Goal: Task Accomplishment & Management: Use online tool/utility

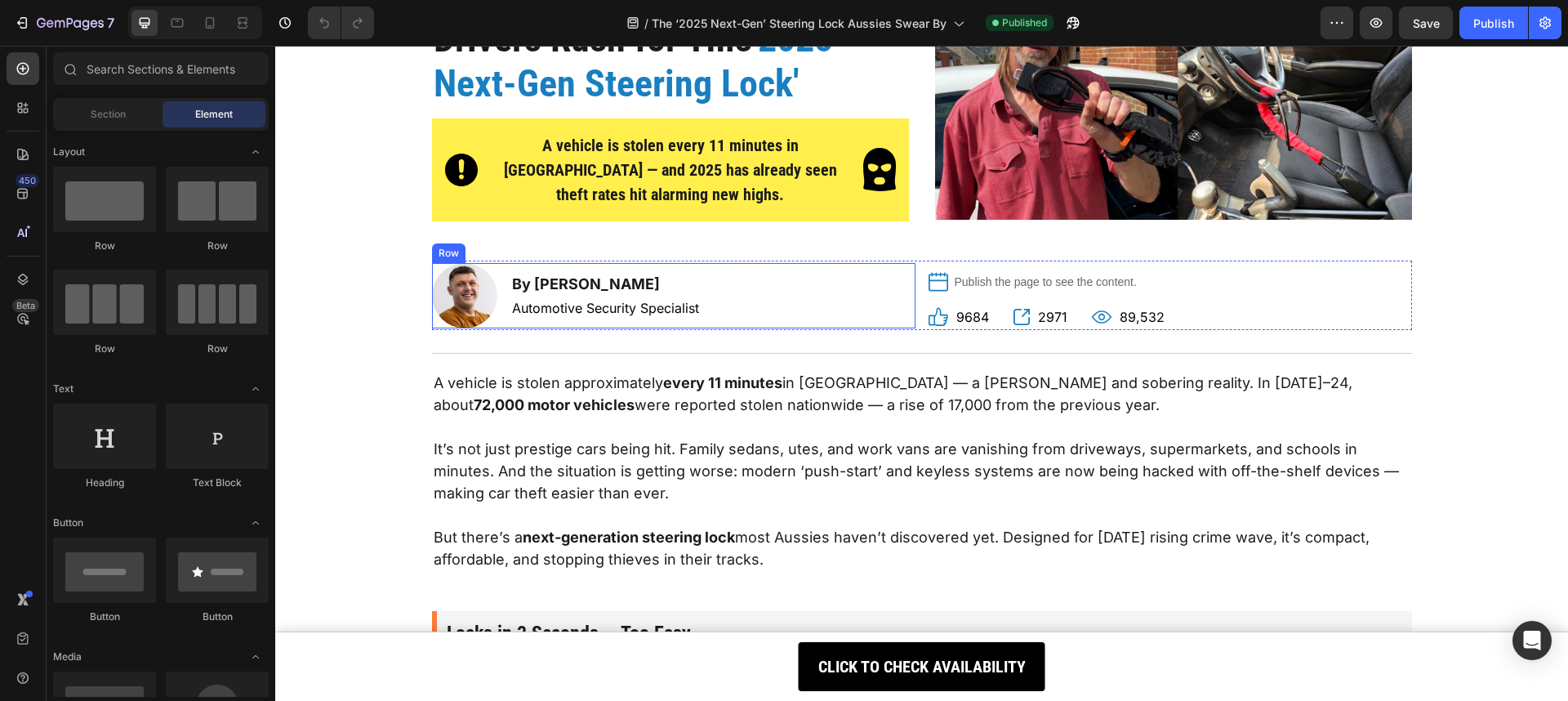
scroll to position [243, 0]
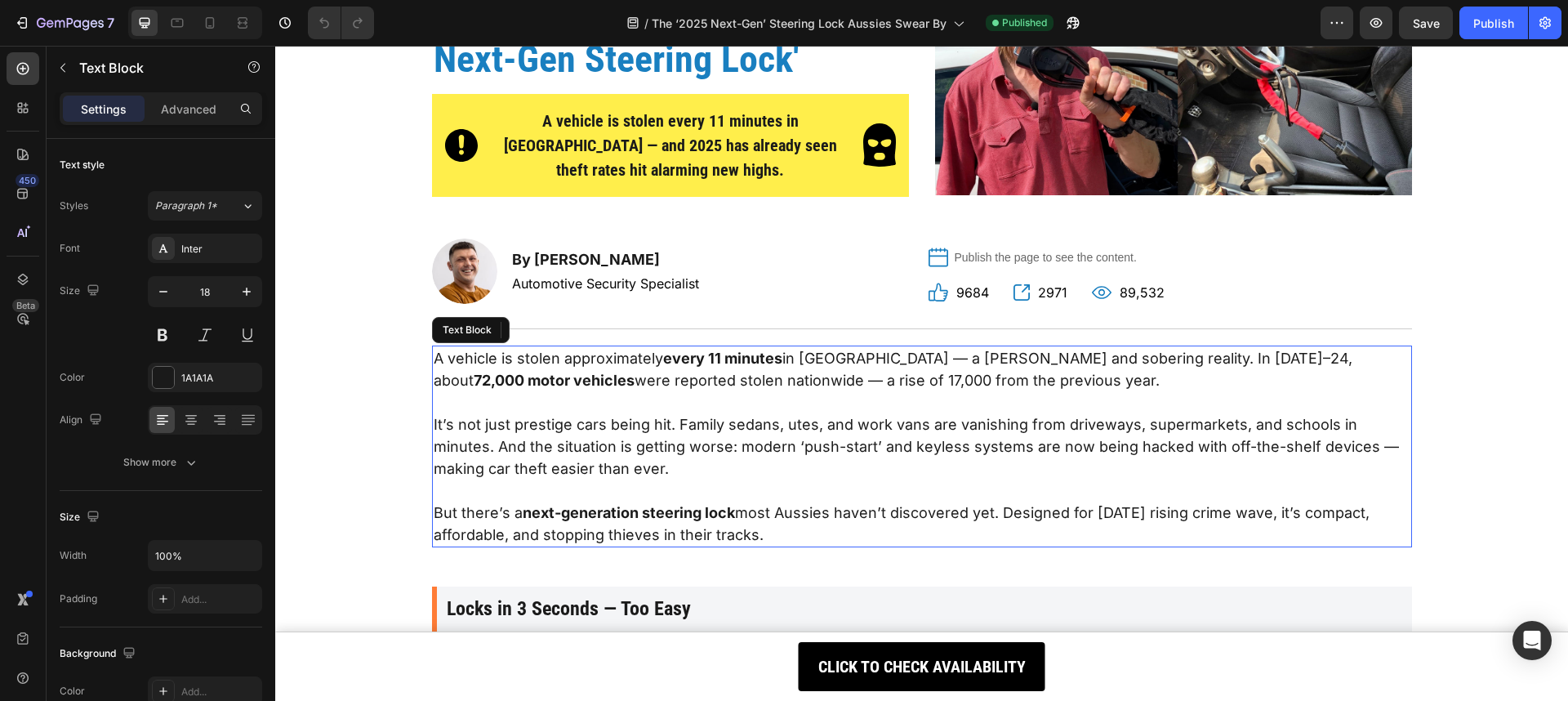
click at [826, 514] on p "But there’s a next‑generation steering lock most Aussies haven’t discovered yet…" at bounding box center [921, 523] width 977 height 44
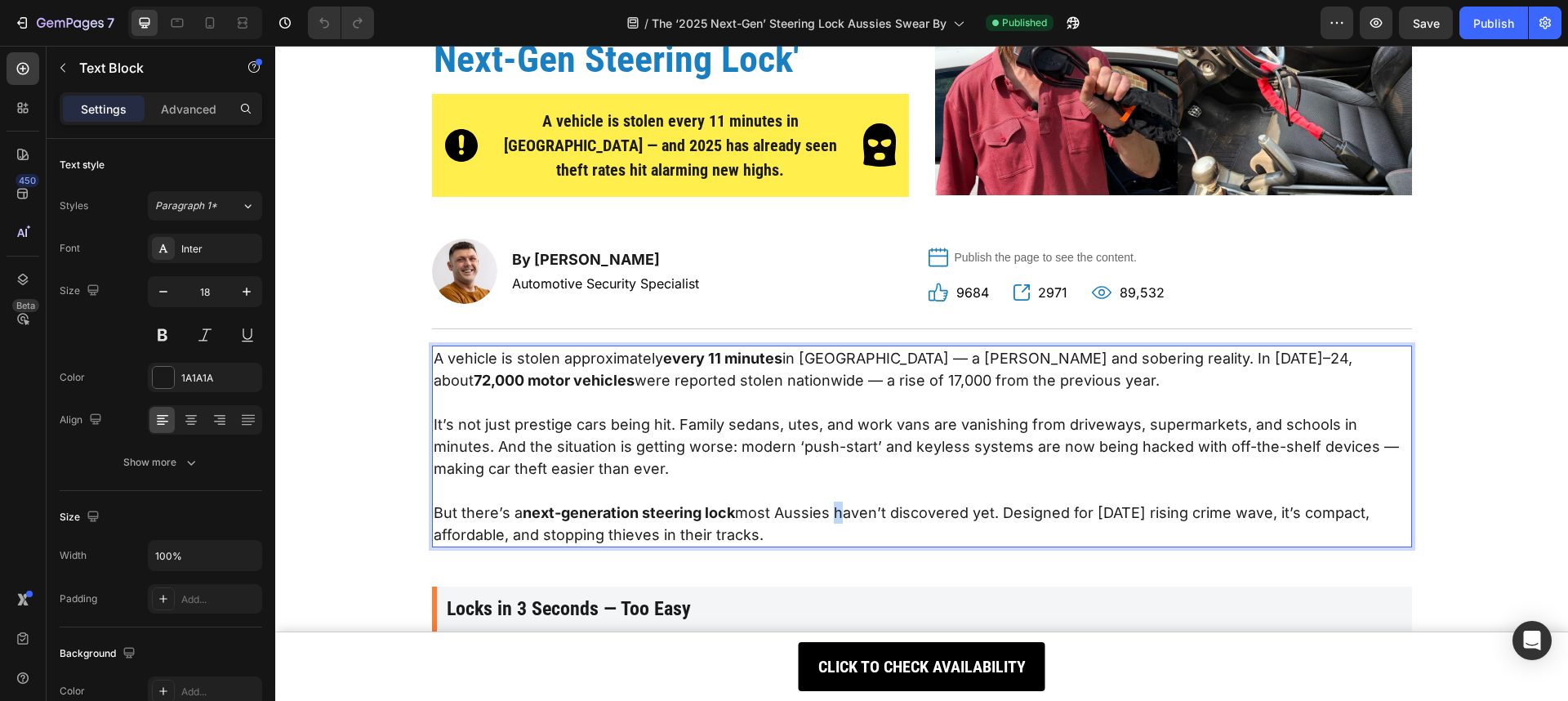
click at [826, 514] on p "But there’s a next‑generation steering lock most Aussies haven’t discovered yet…" at bounding box center [921, 523] width 977 height 44
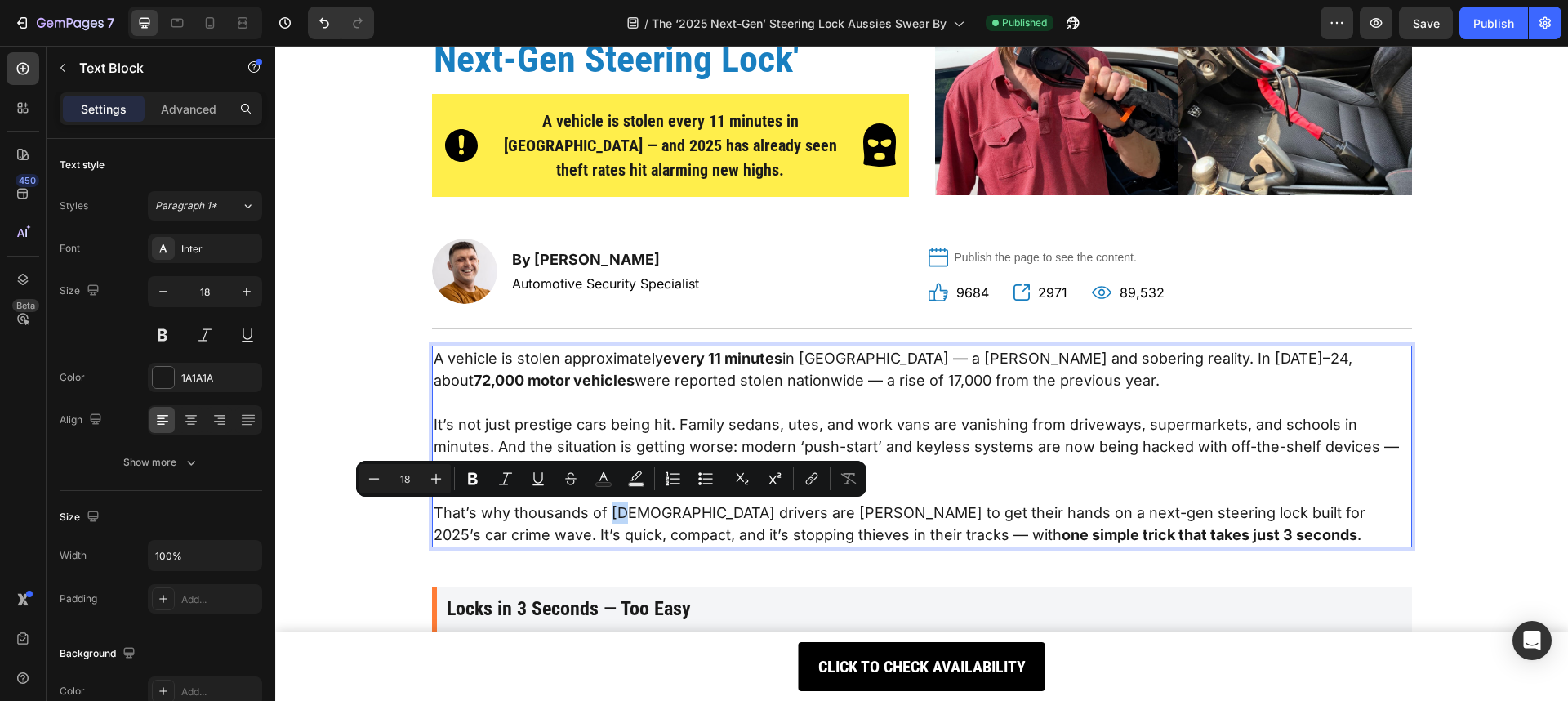
drag, startPoint x: 603, startPoint y: 509, endPoint x: 617, endPoint y: 507, distance: 14.1
click at [617, 507] on p "That’s why thousands of [DEMOGRAPHIC_DATA] drivers are [PERSON_NAME] to get the…" at bounding box center [921, 523] width 977 height 44
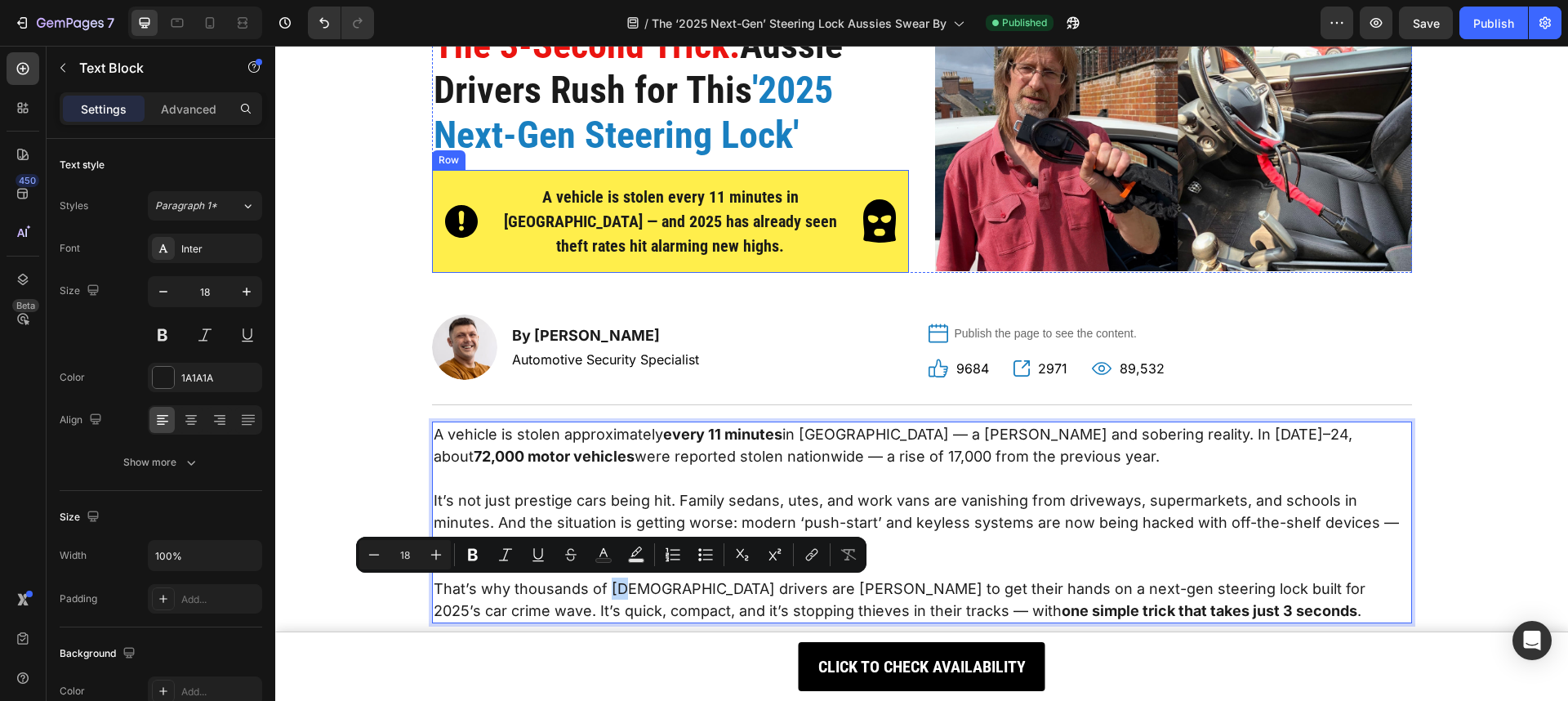
scroll to position [356, 0]
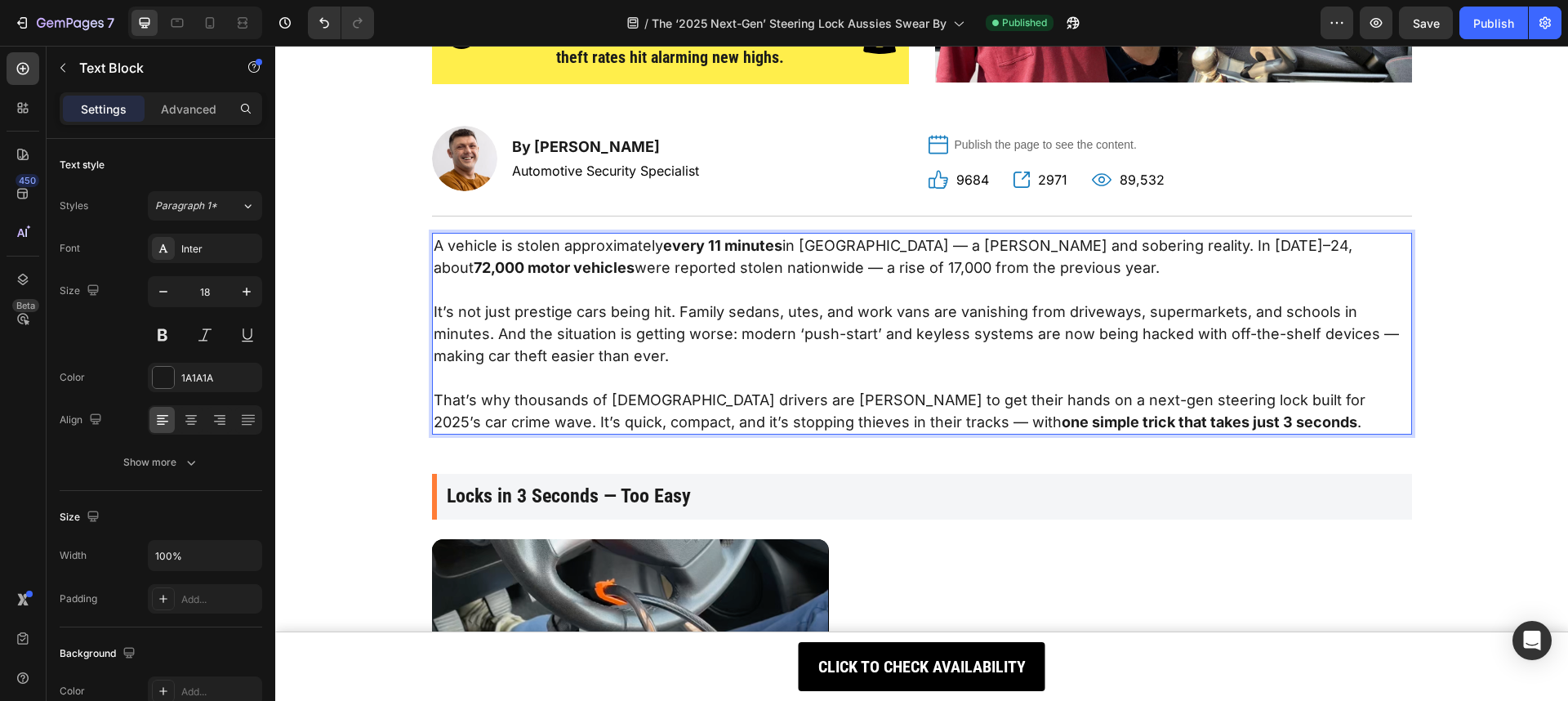
click at [1099, 391] on p "That’s why thousands of [DEMOGRAPHIC_DATA] drivers are [PERSON_NAME] to get the…" at bounding box center [921, 411] width 977 height 44
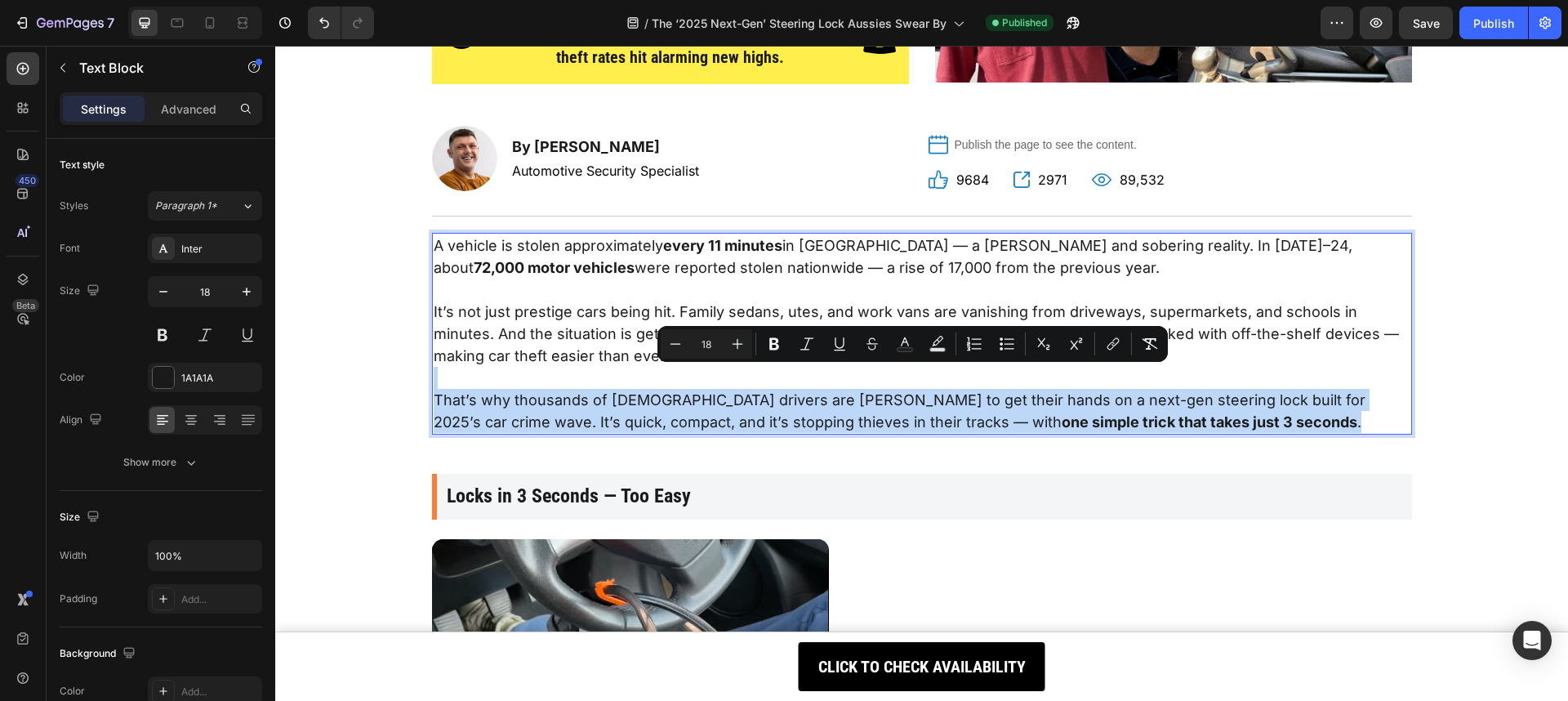
drag, startPoint x: 1155, startPoint y: 419, endPoint x: 429, endPoint y: 374, distance: 727.4
click at [432, 374] on div "A vehicle is stolen approximately every 11 minutes in [GEOGRAPHIC_DATA] — a [PE…" at bounding box center [921, 334] width 980 height 202
click at [1065, 398] on p "That’s why thousands of [DEMOGRAPHIC_DATA] drivers are [PERSON_NAME] to get the…" at bounding box center [921, 411] width 977 height 44
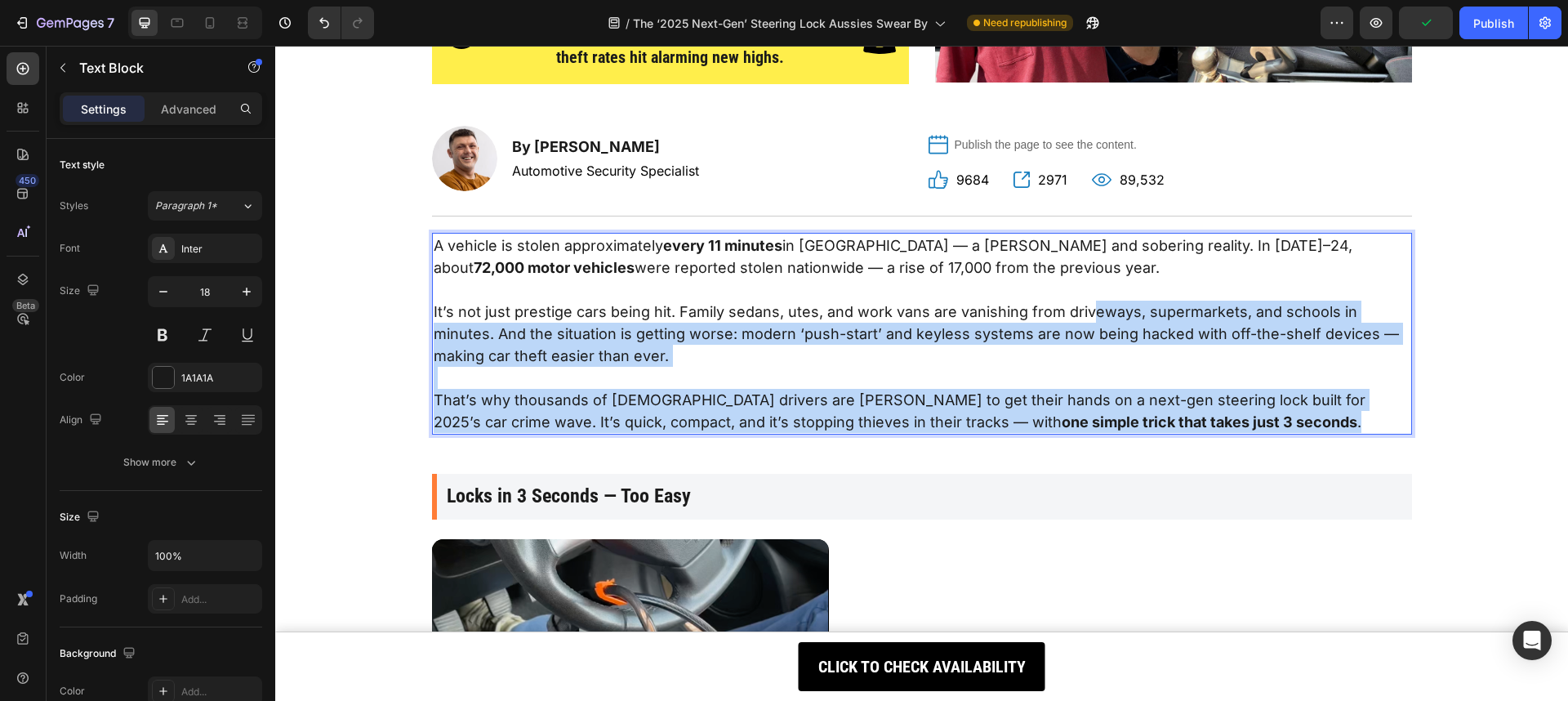
drag, startPoint x: 1139, startPoint y: 421, endPoint x: 1084, endPoint y: 319, distance: 115.9
click at [1084, 319] on div "A vehicle is stolen approximately every 11 minutes in [GEOGRAPHIC_DATA] — a [PE…" at bounding box center [921, 334] width 980 height 202
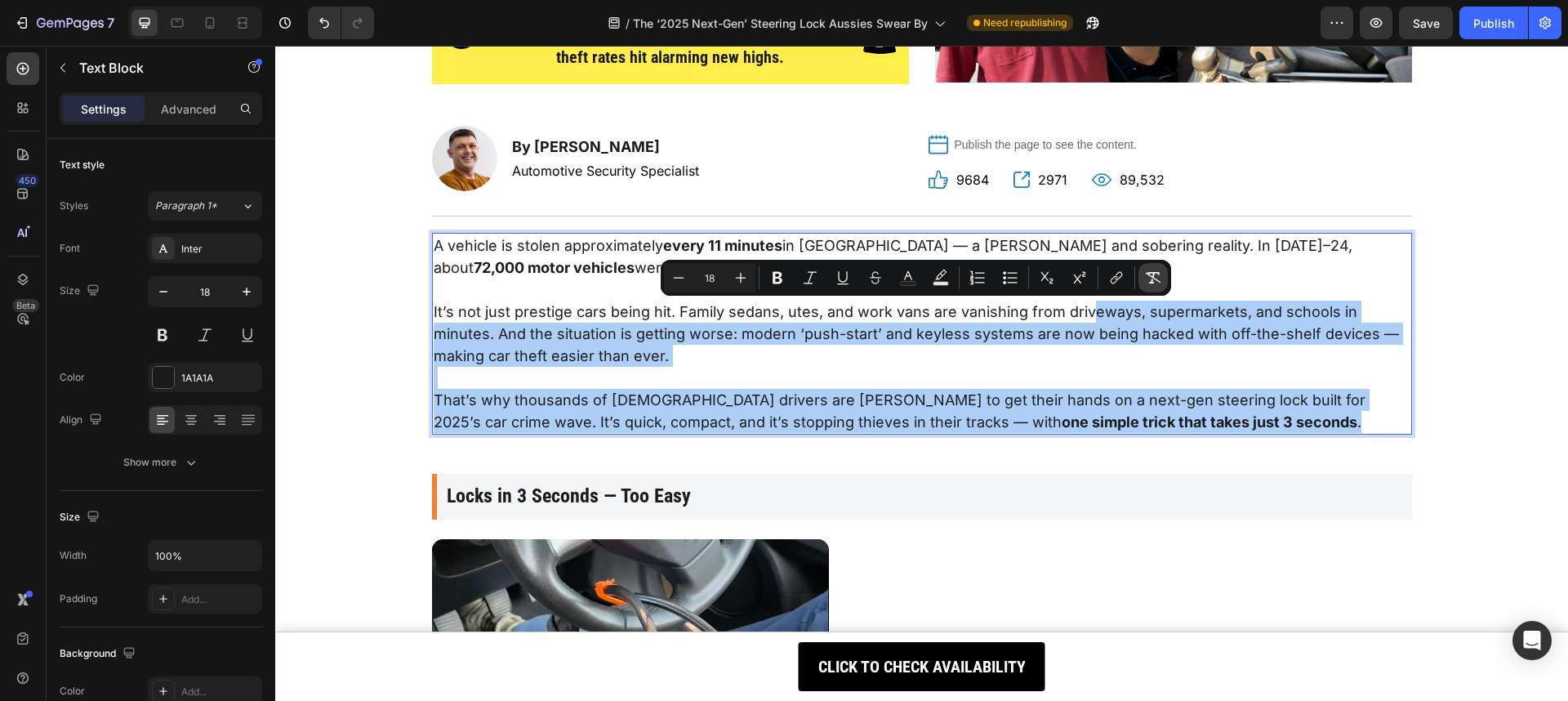
click at [1154, 277] on icon "Editor contextual toolbar" at bounding box center [1152, 277] width 16 height 16
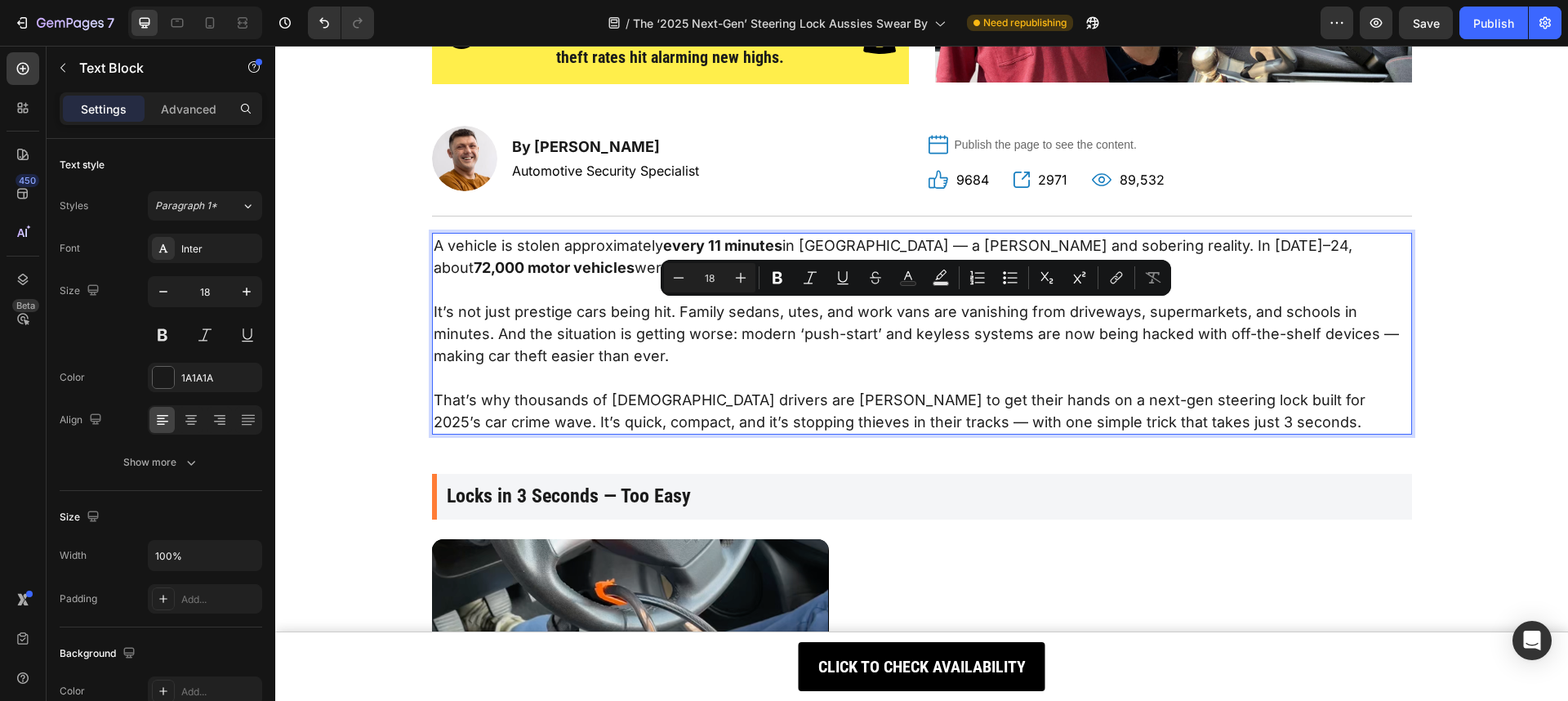
click at [1103, 343] on p "It’s not just prestige cars being hit. Family sedans, utes, and work vans are v…" at bounding box center [921, 333] width 977 height 66
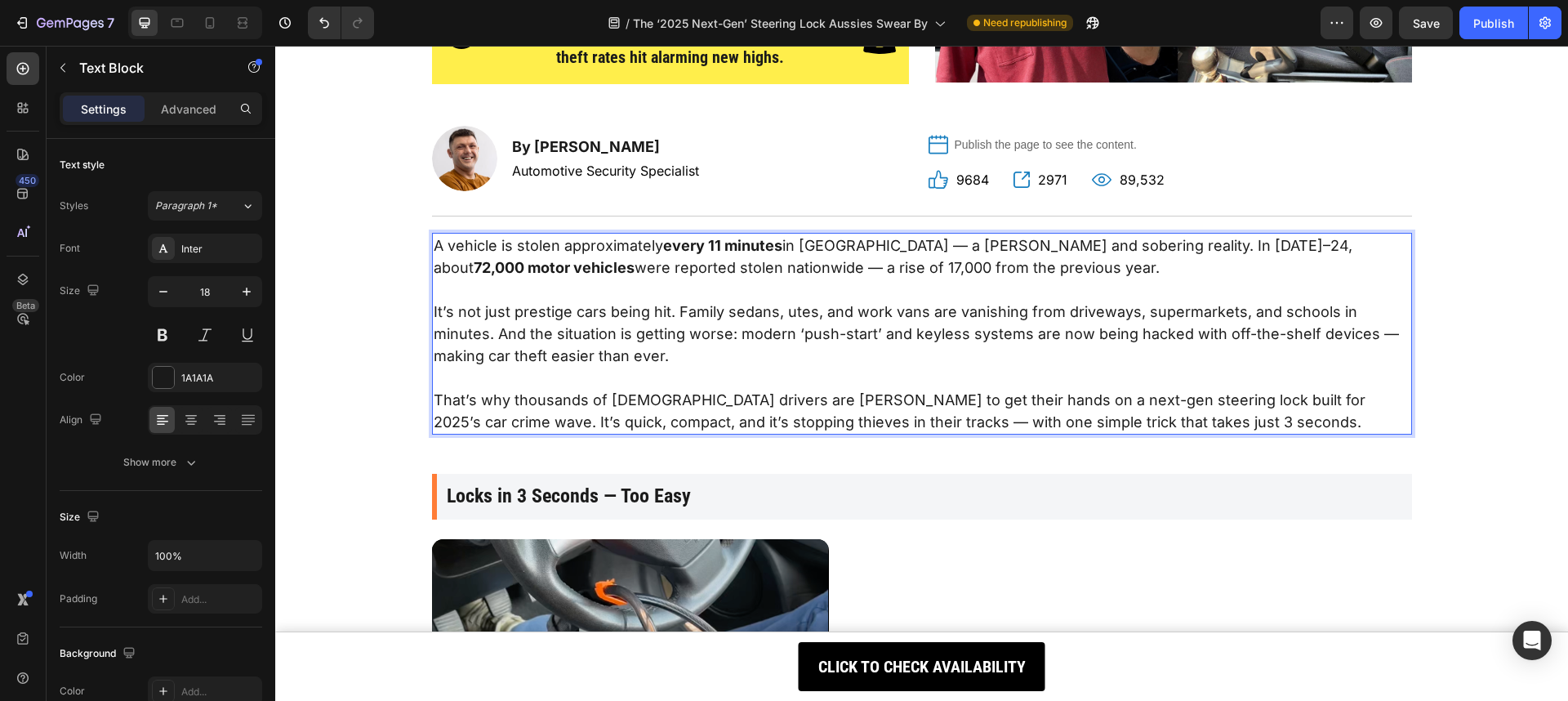
click at [936, 404] on p "That’s why thousands of [DEMOGRAPHIC_DATA] drivers are [PERSON_NAME] to get the…" at bounding box center [921, 411] width 977 height 44
drag, startPoint x: 820, startPoint y: 423, endPoint x: 1104, endPoint y: 422, distance: 284.0
click at [1104, 422] on p "That’s why thousands of [DEMOGRAPHIC_DATA] drivers are [PERSON_NAME] to get the…" at bounding box center [921, 411] width 977 height 44
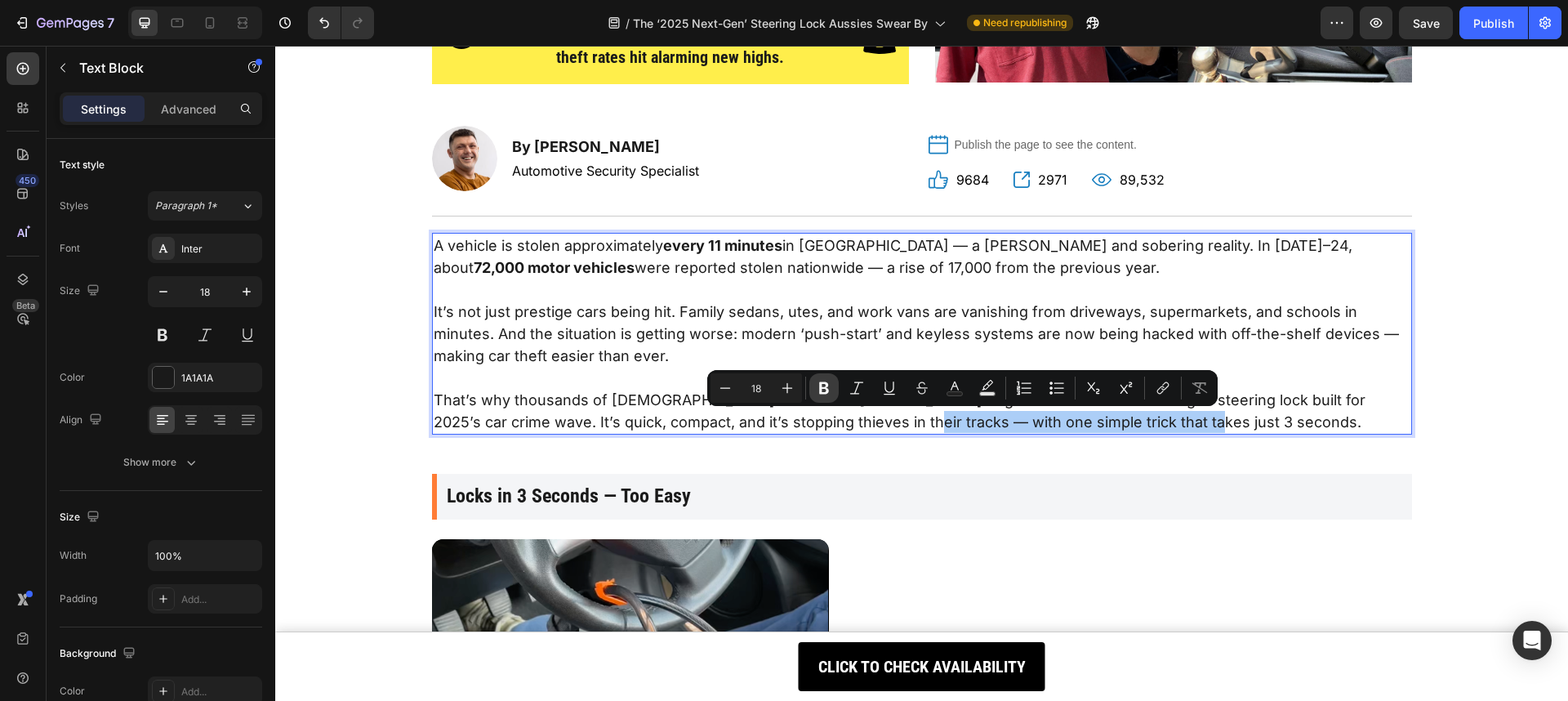
click at [817, 382] on icon "Editor contextual toolbar" at bounding box center [824, 387] width 16 height 16
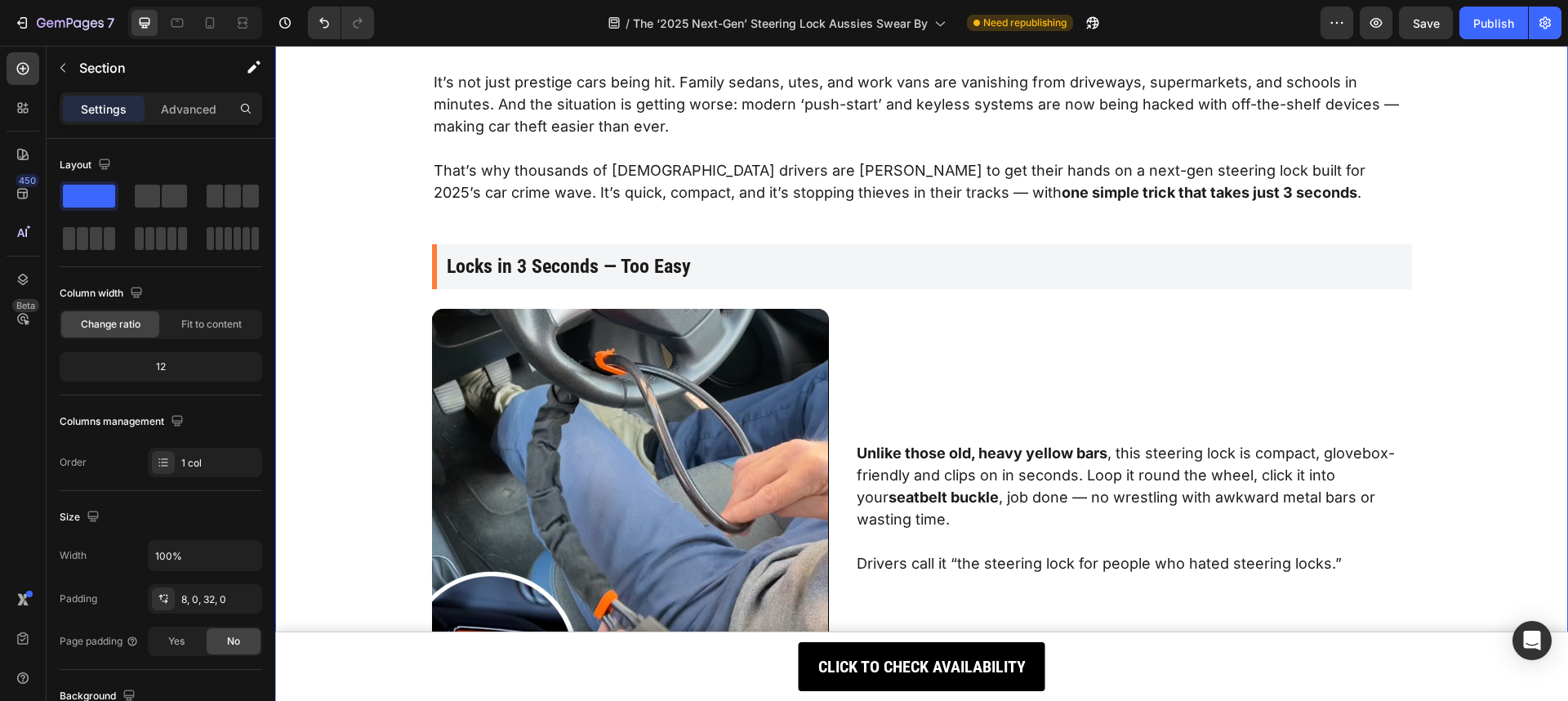
scroll to position [712, 0]
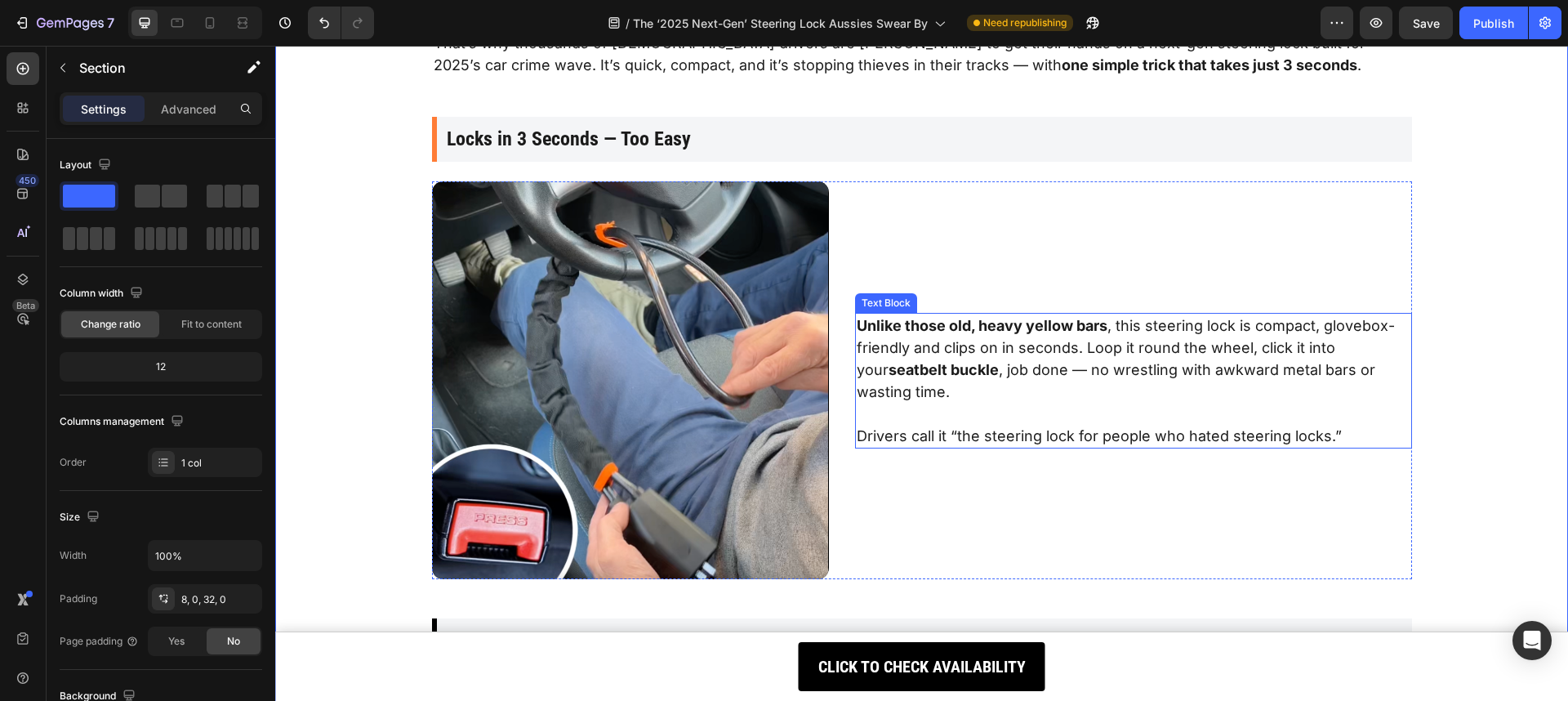
click at [1159, 337] on p "Unlike those old, heavy yellow bars , this steering lock is compact, glovebox-f…" at bounding box center [1132, 380] width 553 height 132
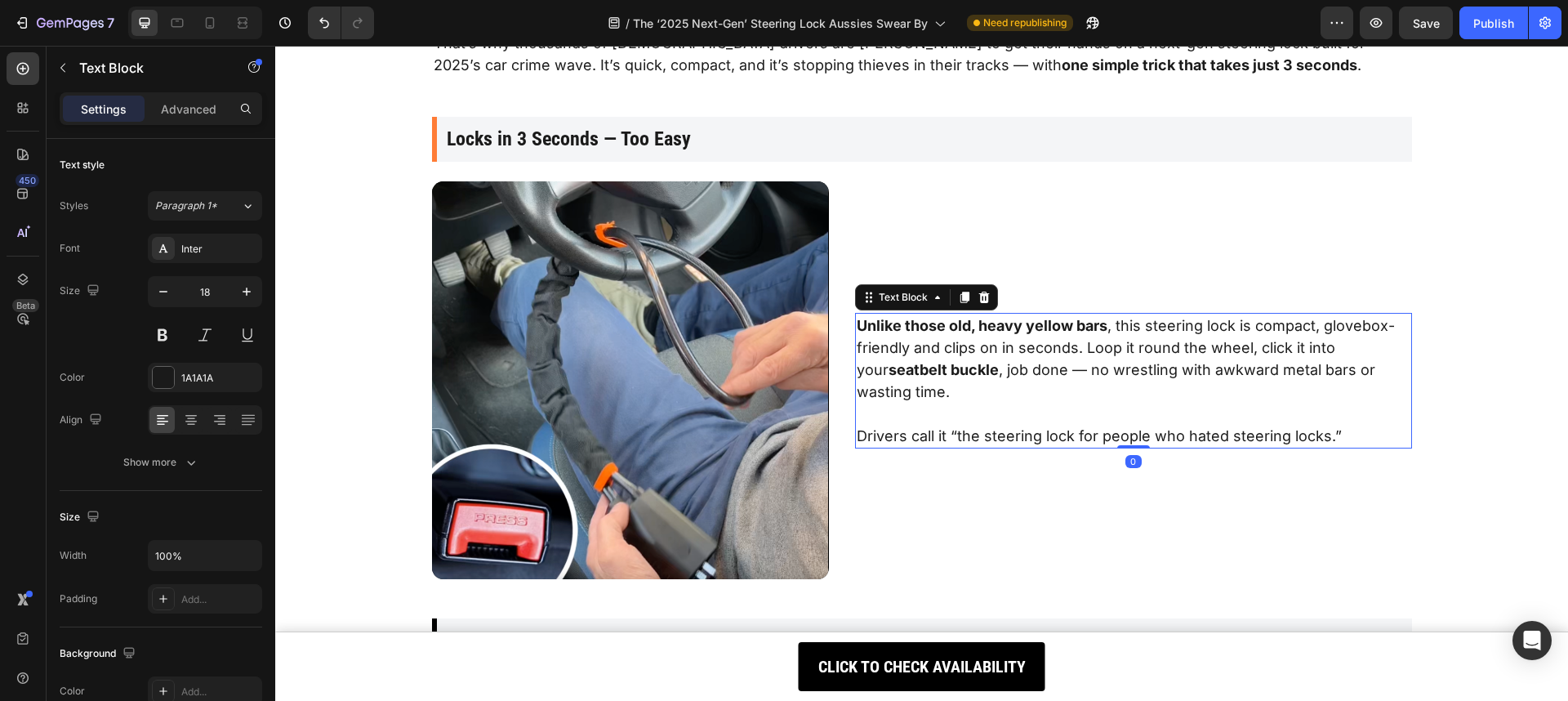
click at [1159, 336] on p "Unlike those old, heavy yellow bars , this steering lock is compact, glovebox-f…" at bounding box center [1132, 380] width 553 height 132
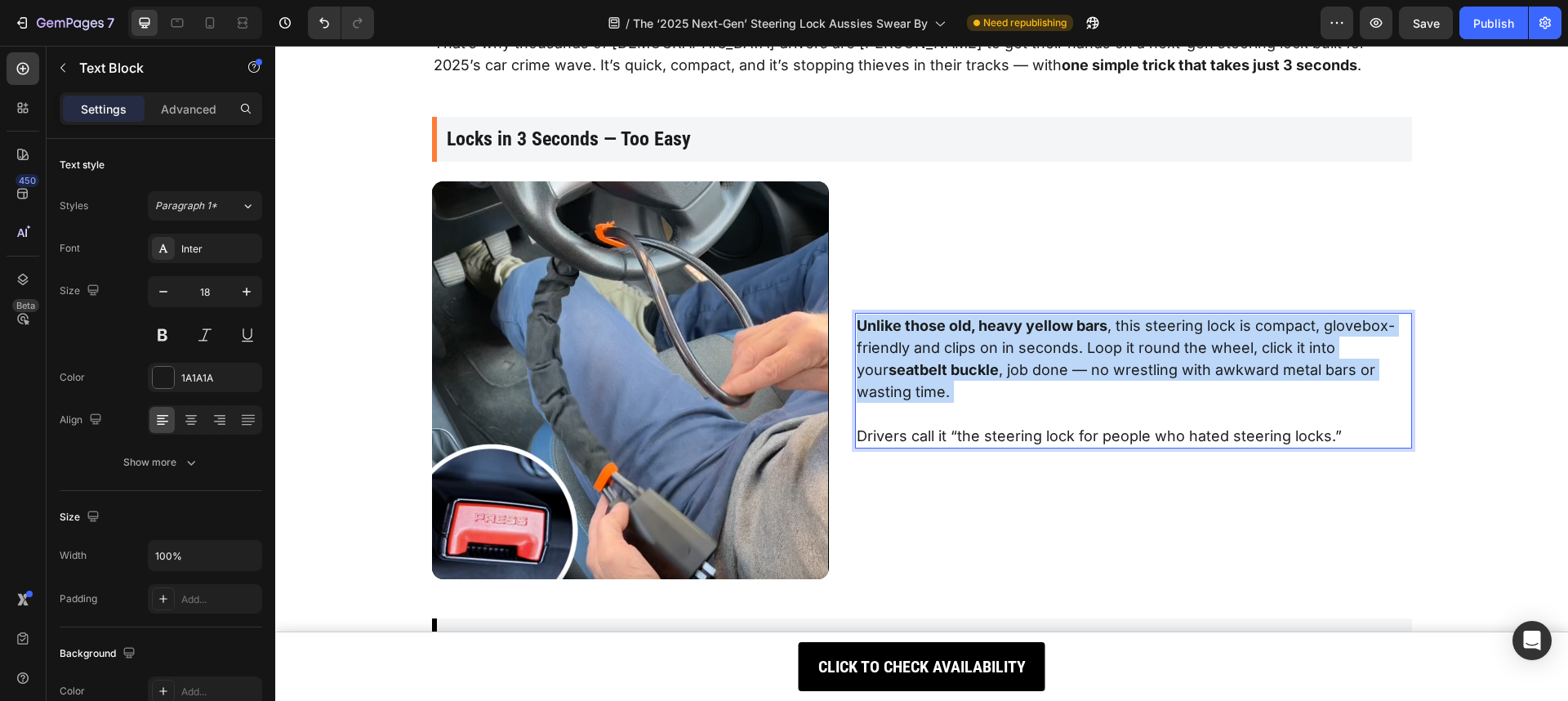
click at [1159, 336] on p "Unlike those old, heavy yellow bars , this steering lock is compact, glovebox-f…" at bounding box center [1132, 380] width 553 height 132
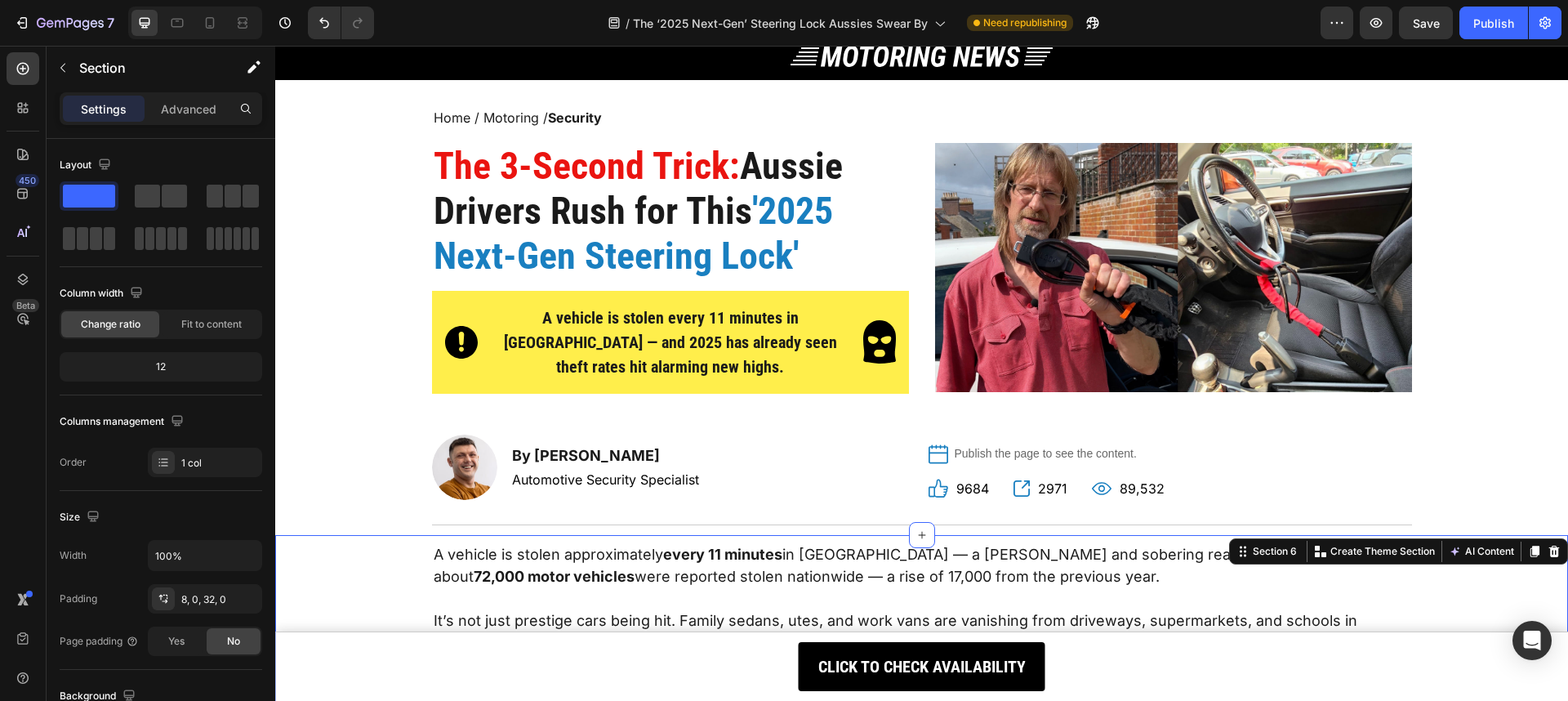
scroll to position [0, 0]
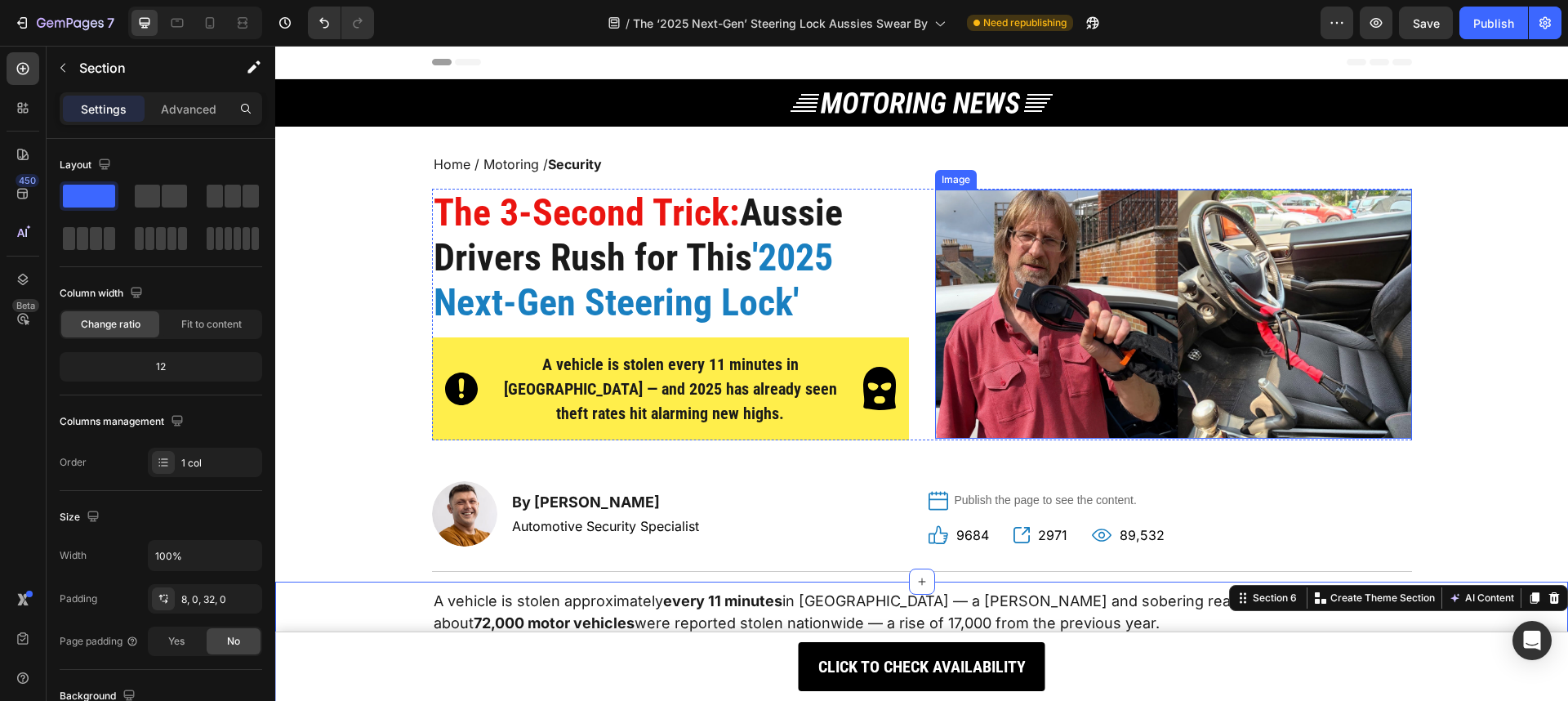
click at [1152, 314] on img at bounding box center [1173, 314] width 477 height 249
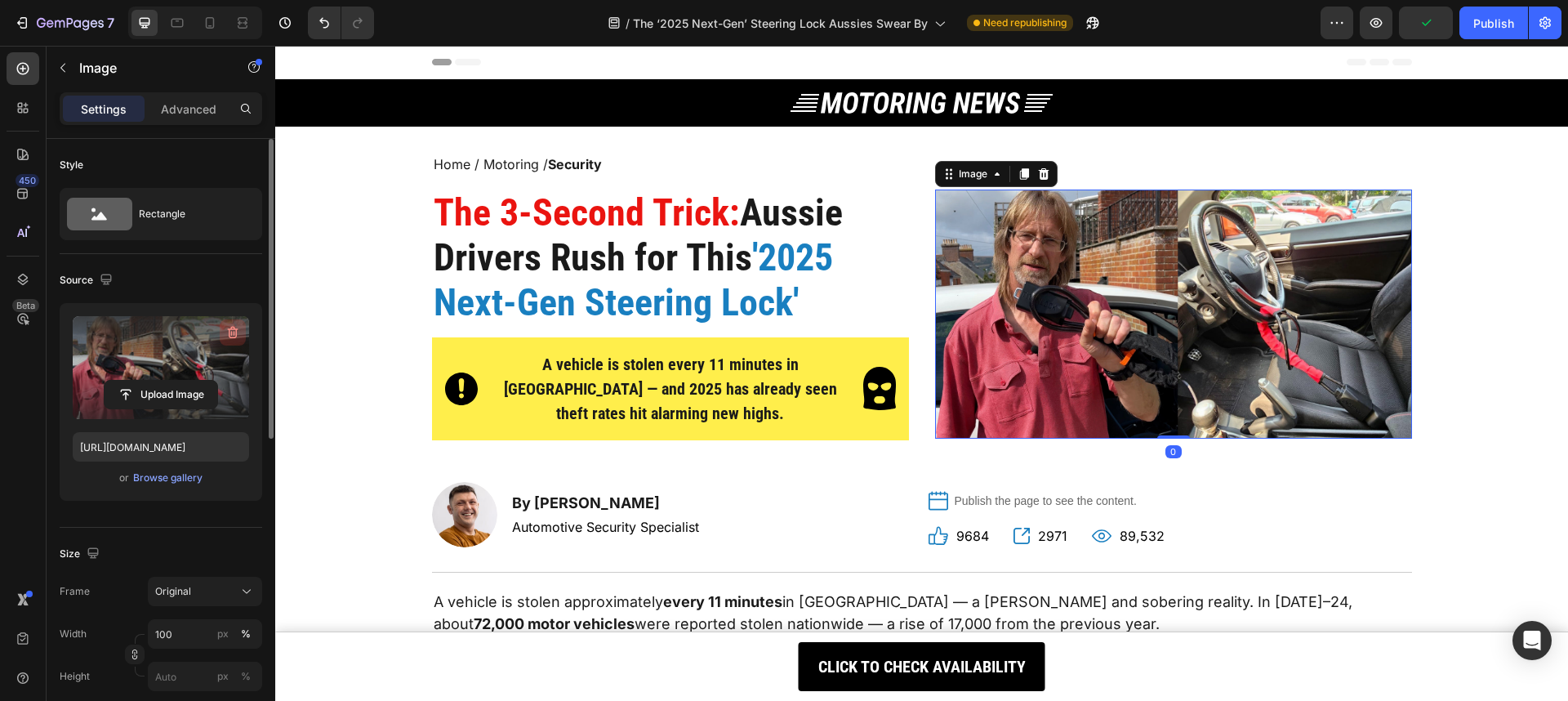
click at [232, 343] on button "button" at bounding box center [232, 332] width 26 height 26
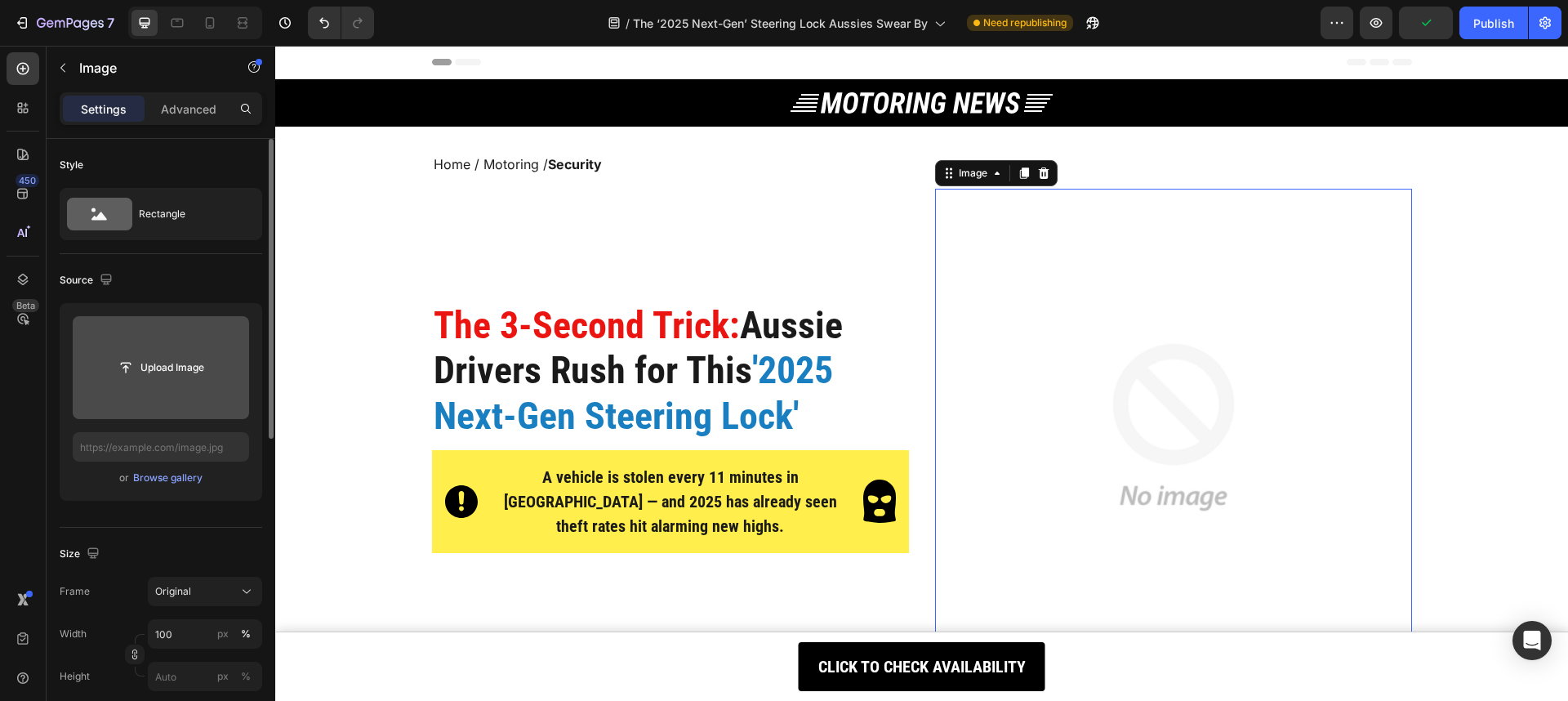
click at [189, 369] on input "file" at bounding box center [161, 367] width 113 height 28
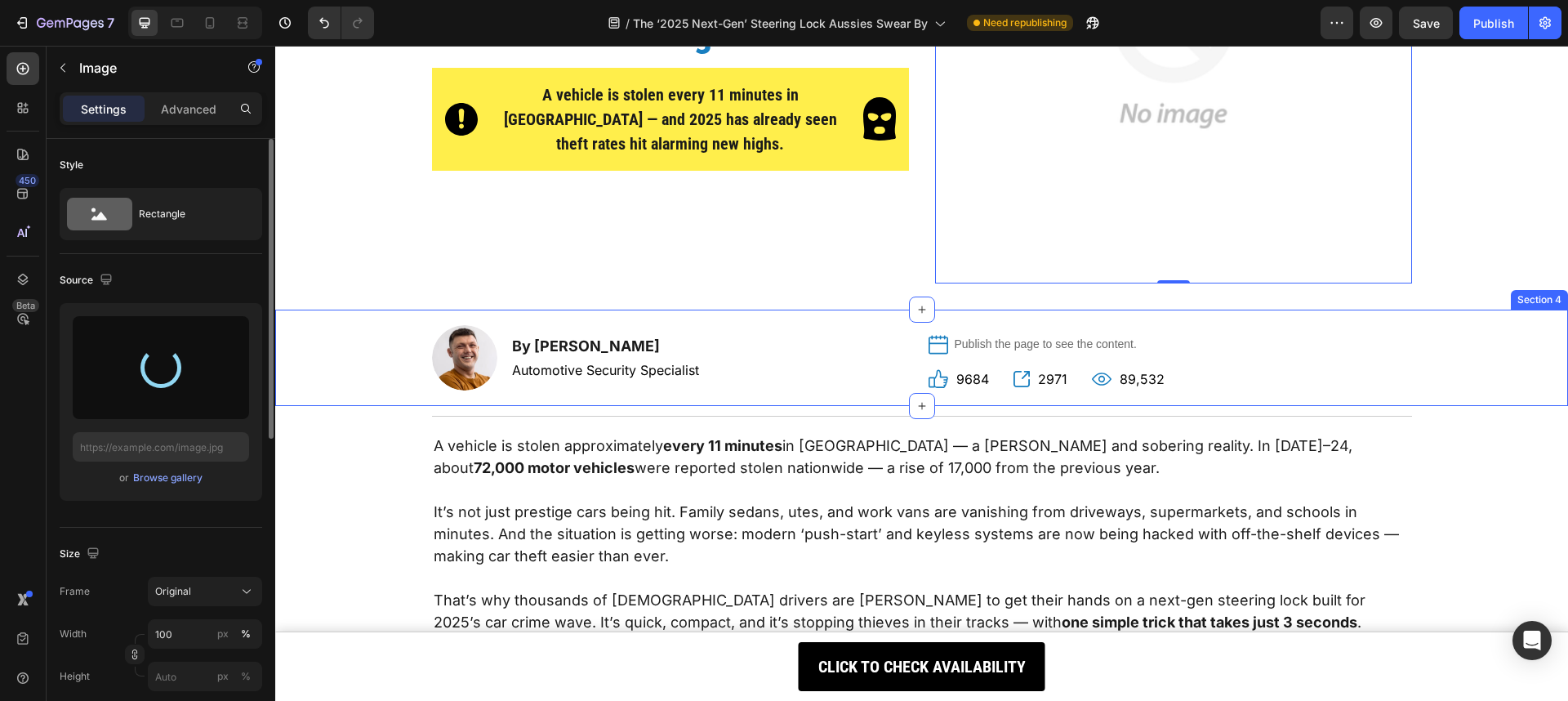
scroll to position [418, 0]
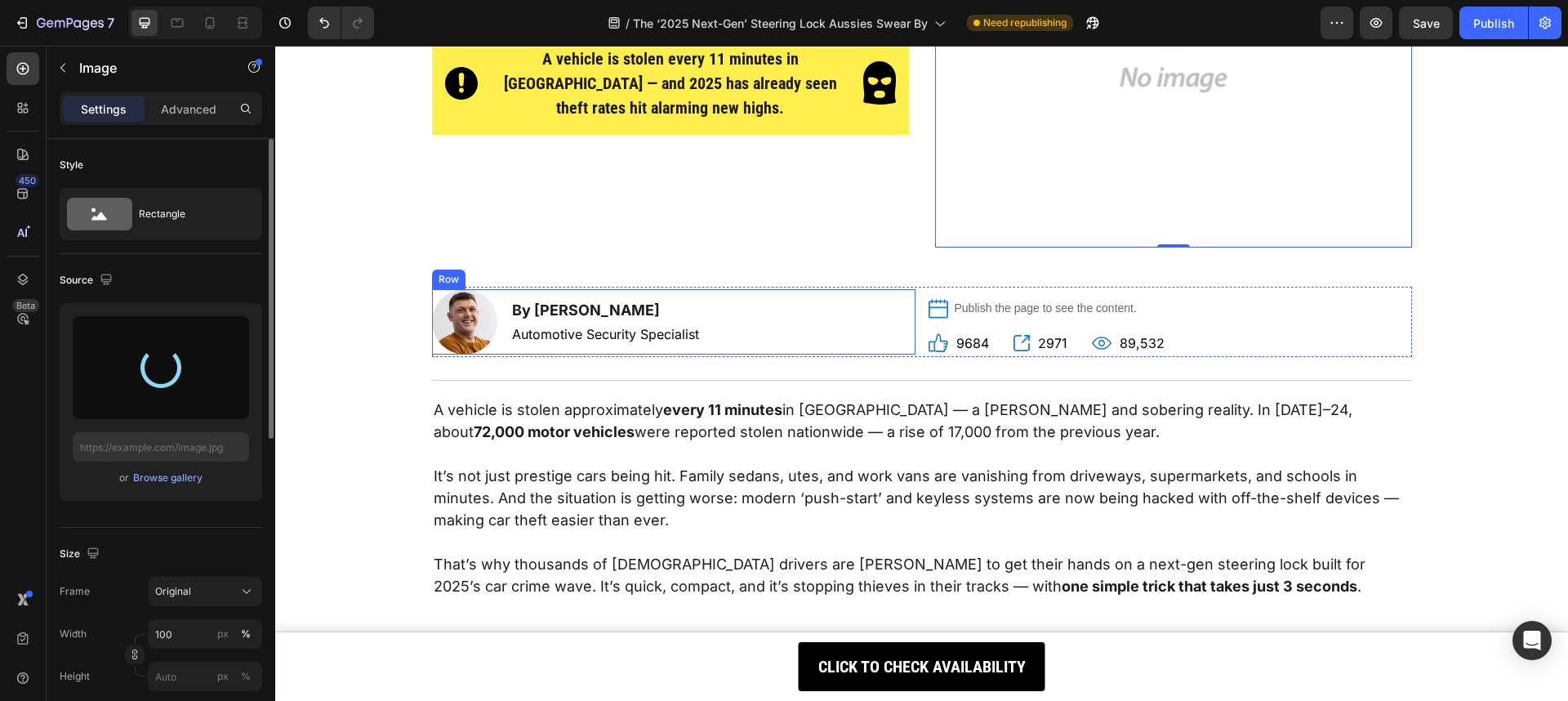
type input "[URL][DOMAIN_NAME]"
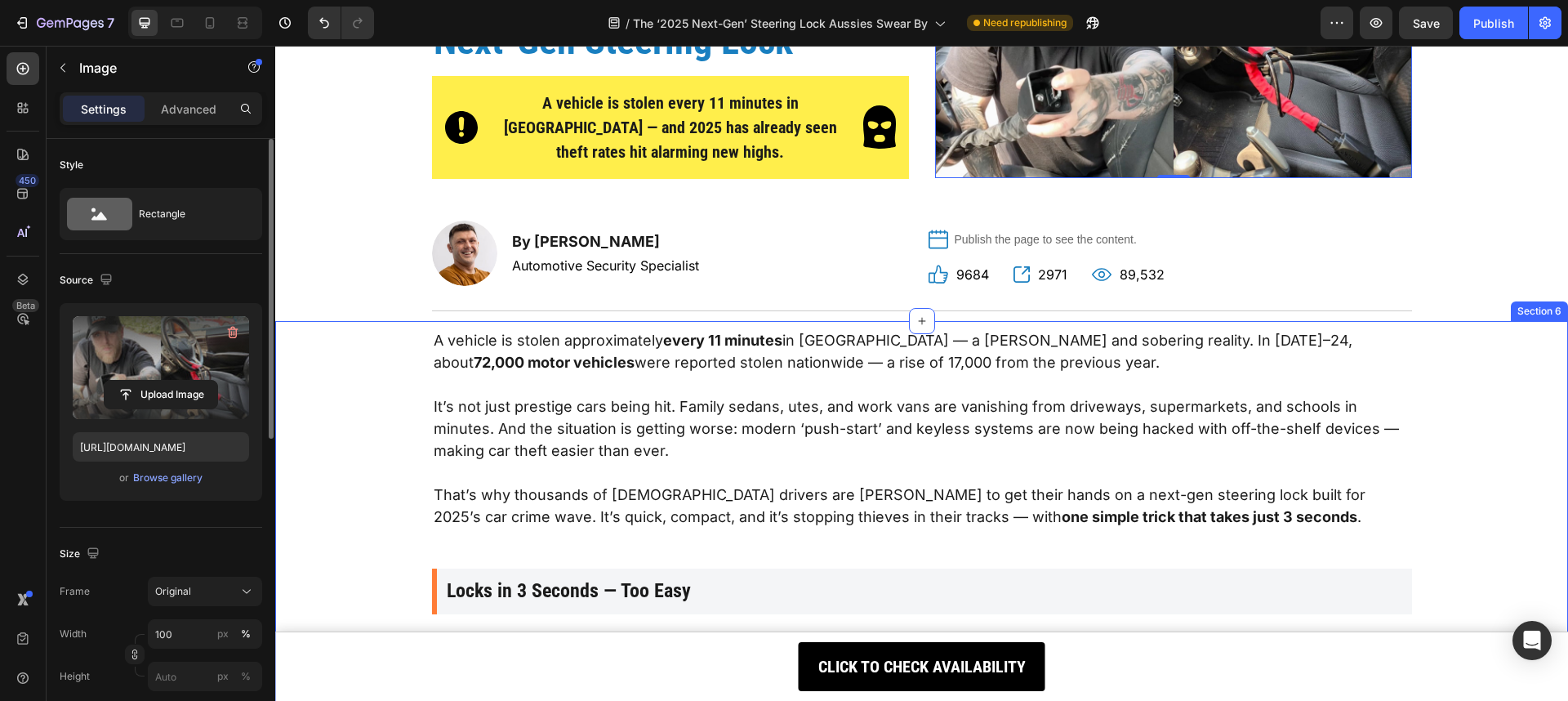
scroll to position [0, 0]
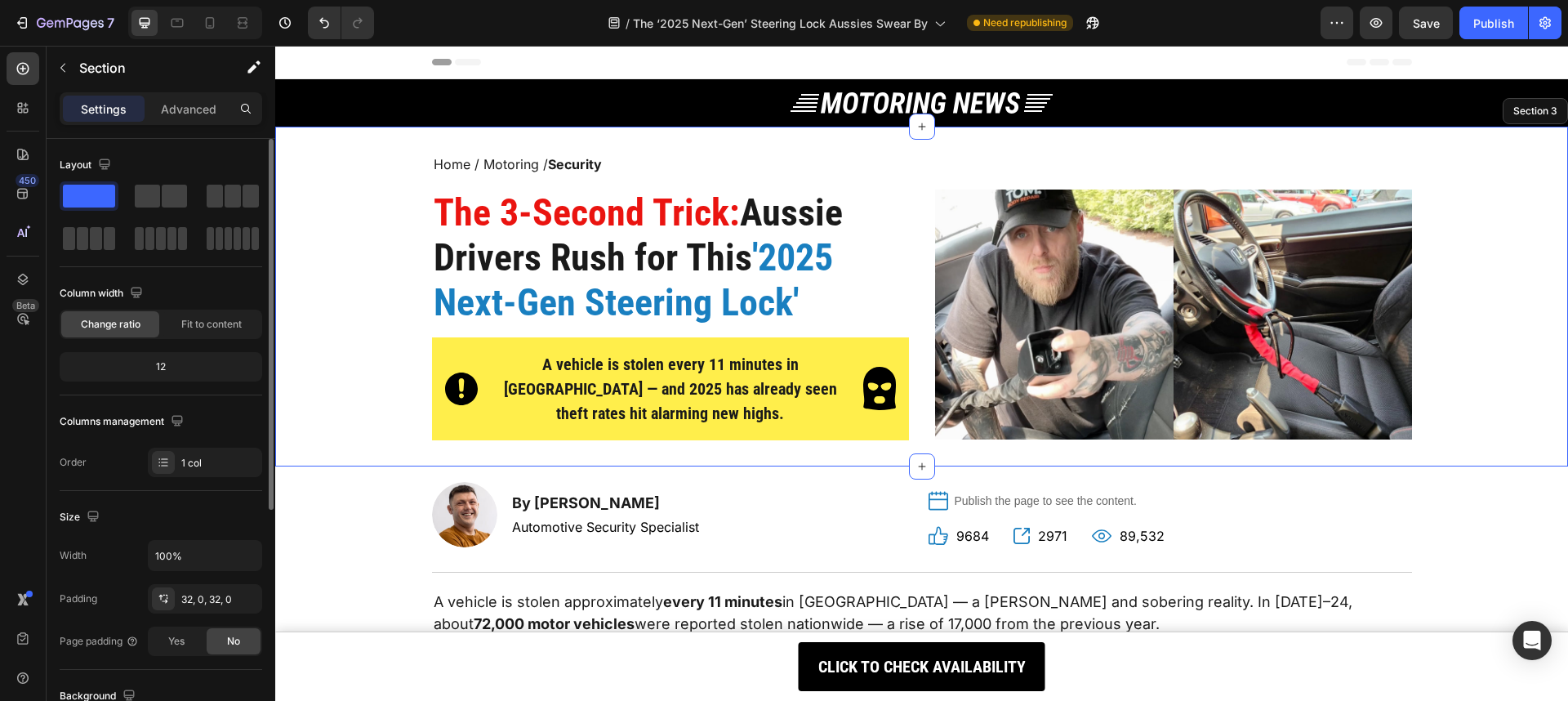
click at [1507, 250] on div "Home / Motoring / Security Text Block Row The 3-Second Trick: Aussie Drivers Ru…" at bounding box center [921, 297] width 1292 height 288
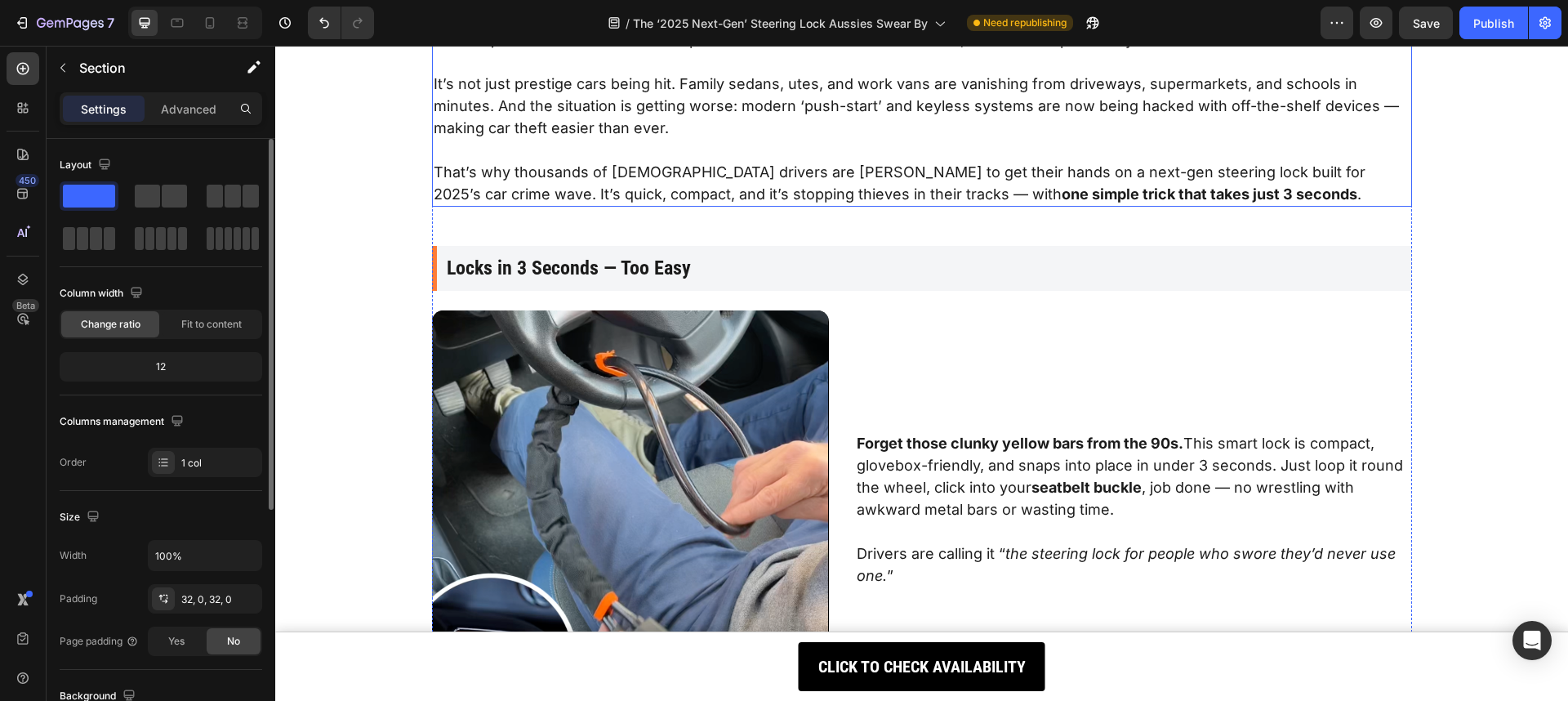
scroll to position [744, 0]
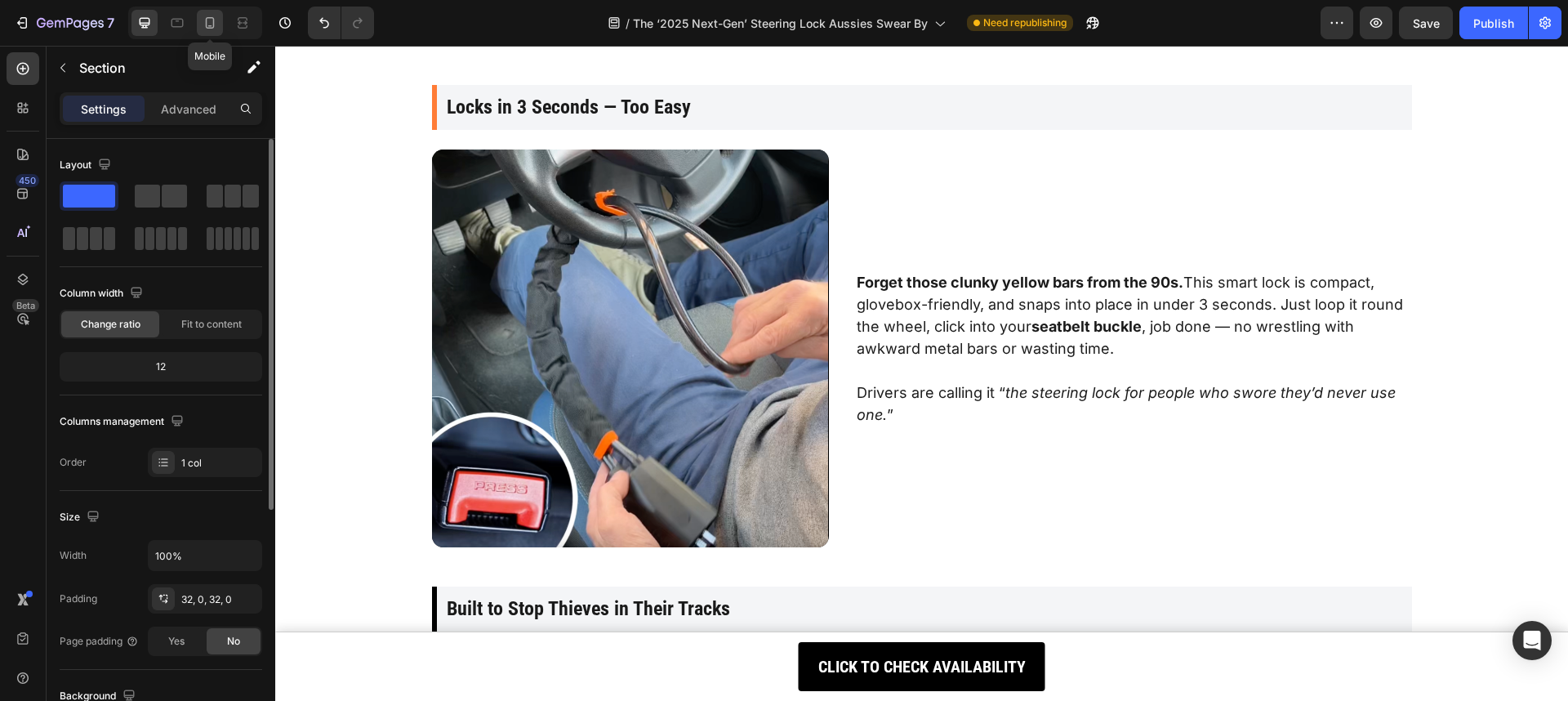
click at [210, 25] on icon at bounding box center [210, 26] width 4 height 2
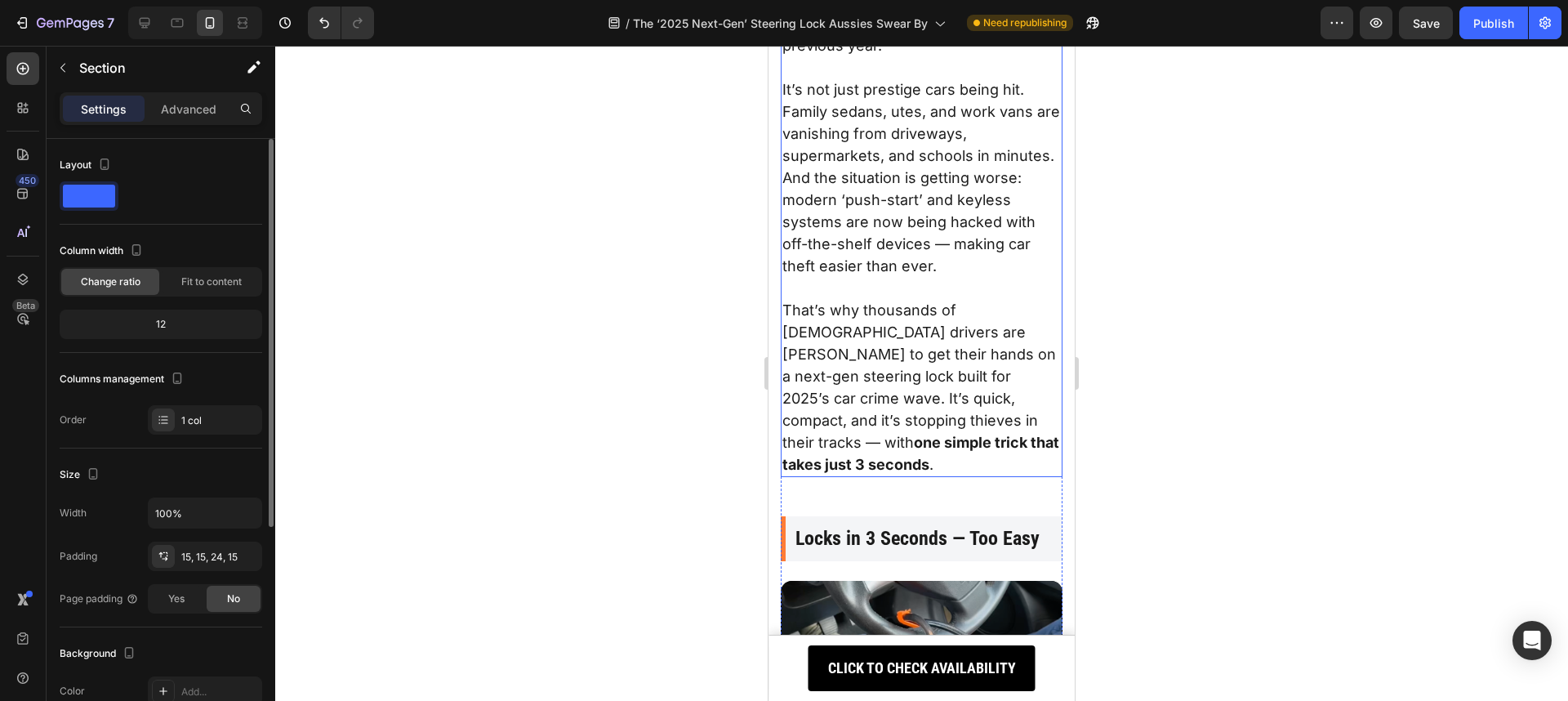
scroll to position [459, 0]
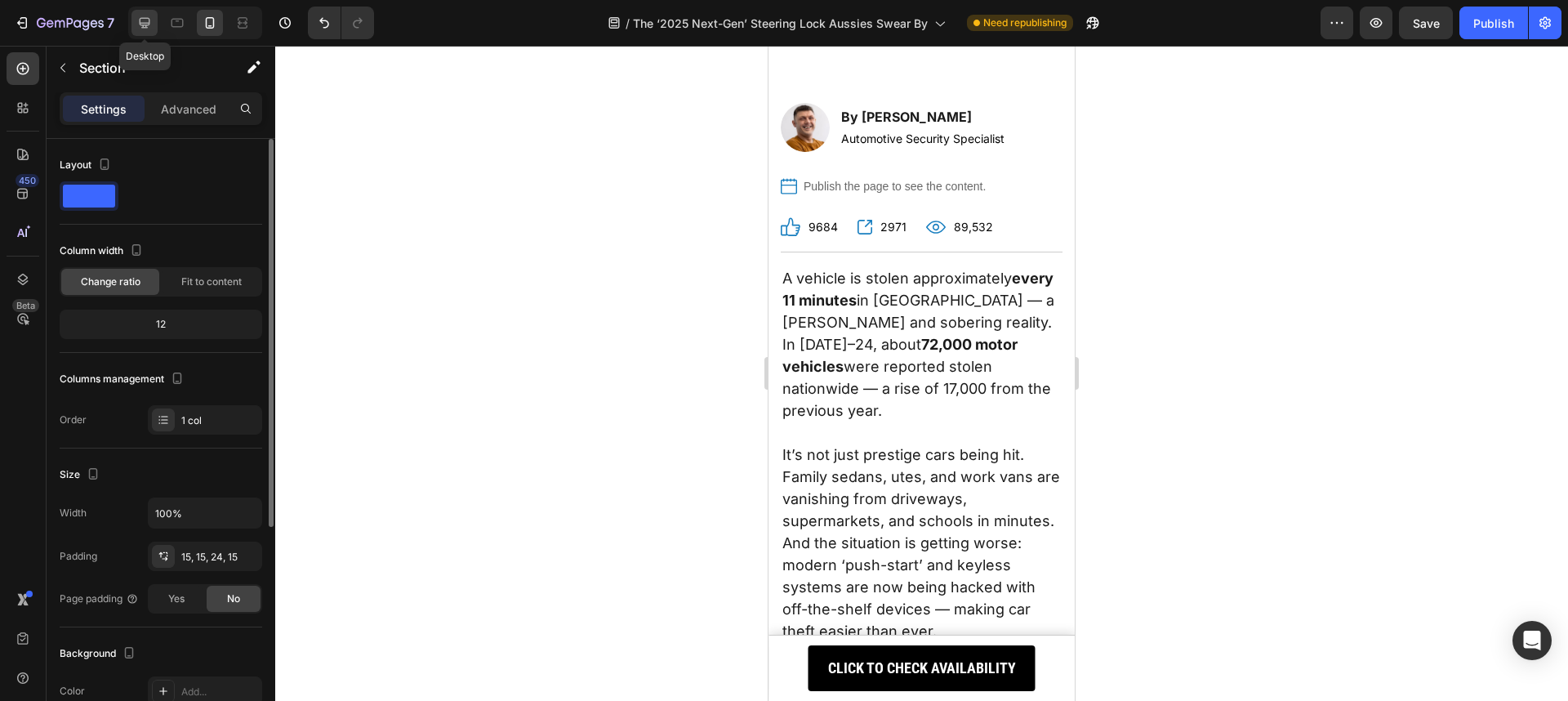
click at [143, 21] on icon at bounding box center [144, 22] width 16 height 16
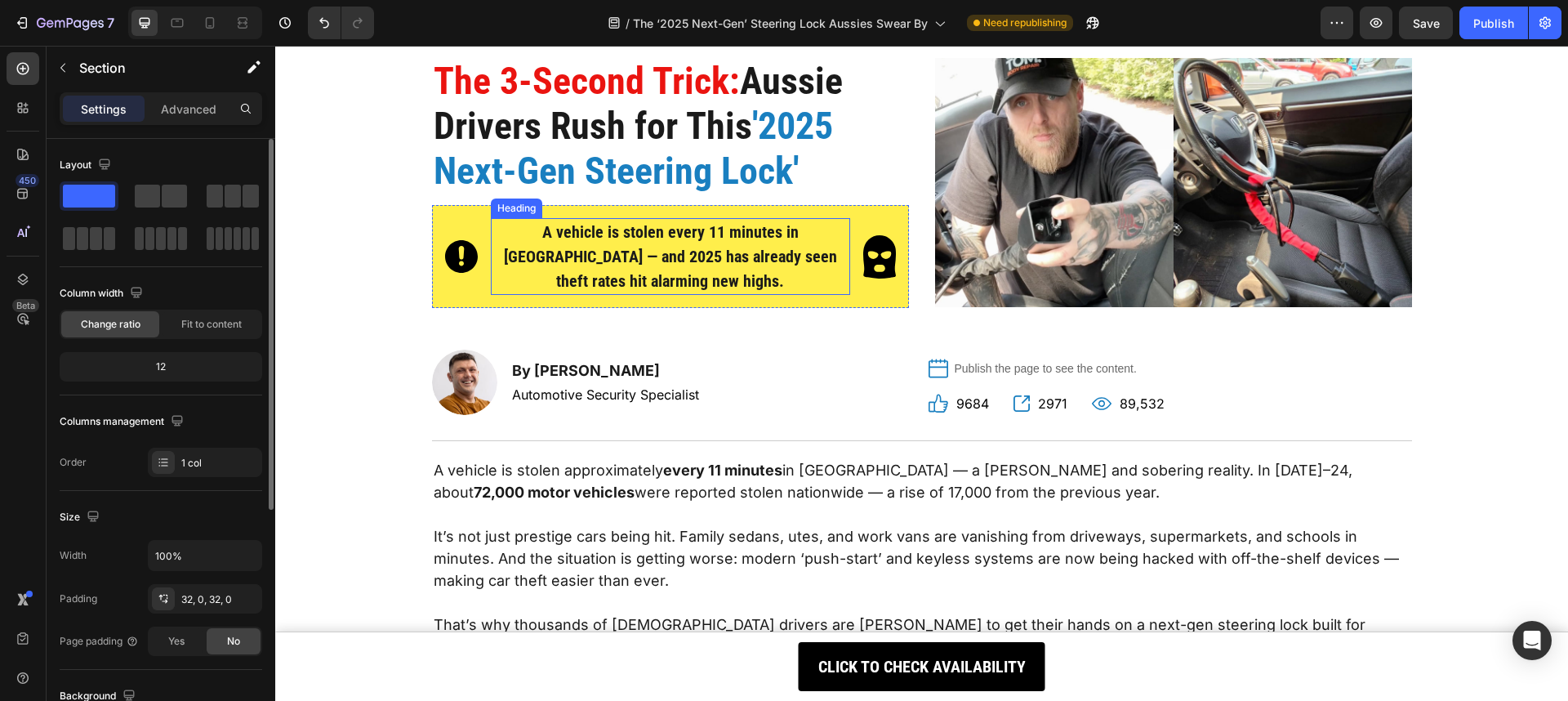
scroll to position [316, 0]
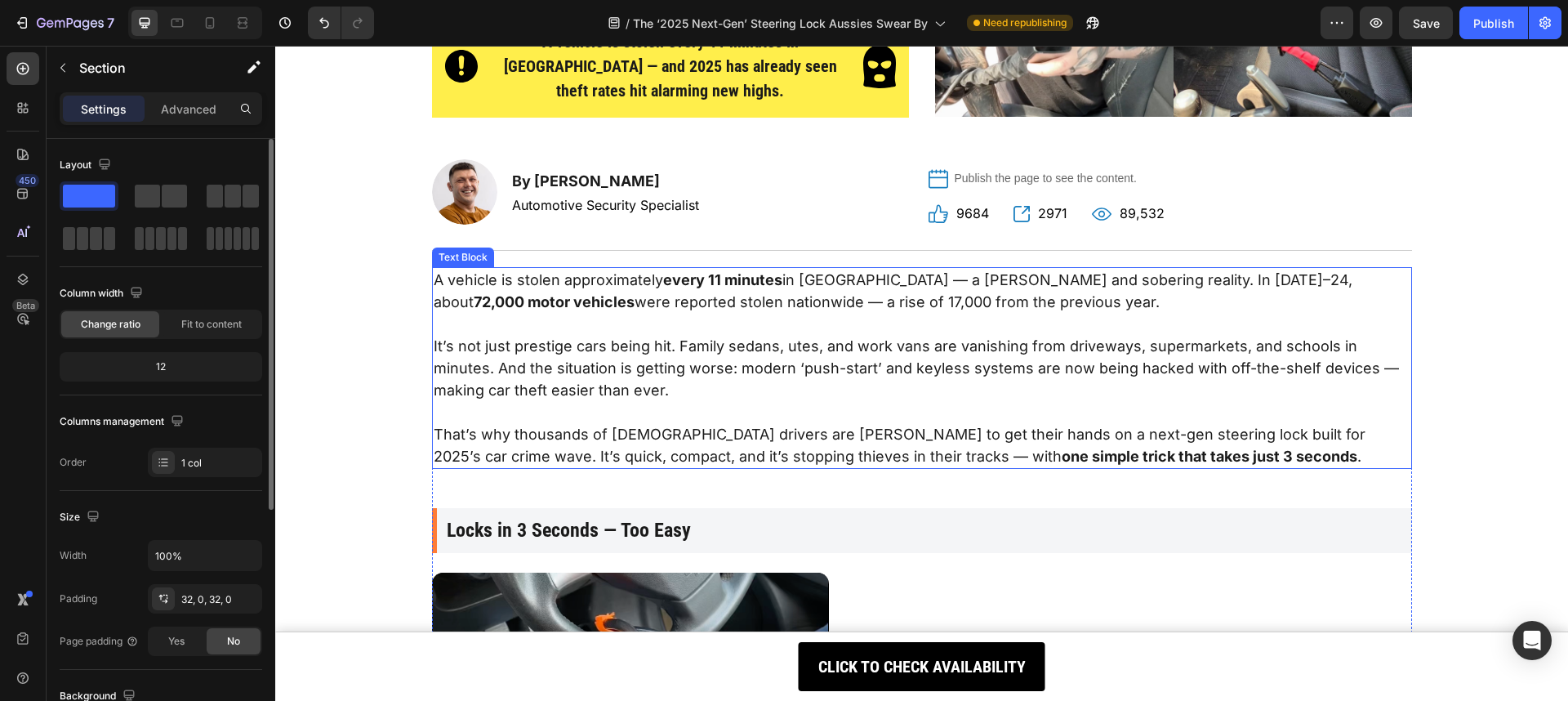
click at [726, 361] on p "It’s not just prestige cars being hit. Family sedans, utes, and work vans are v…" at bounding box center [921, 368] width 977 height 66
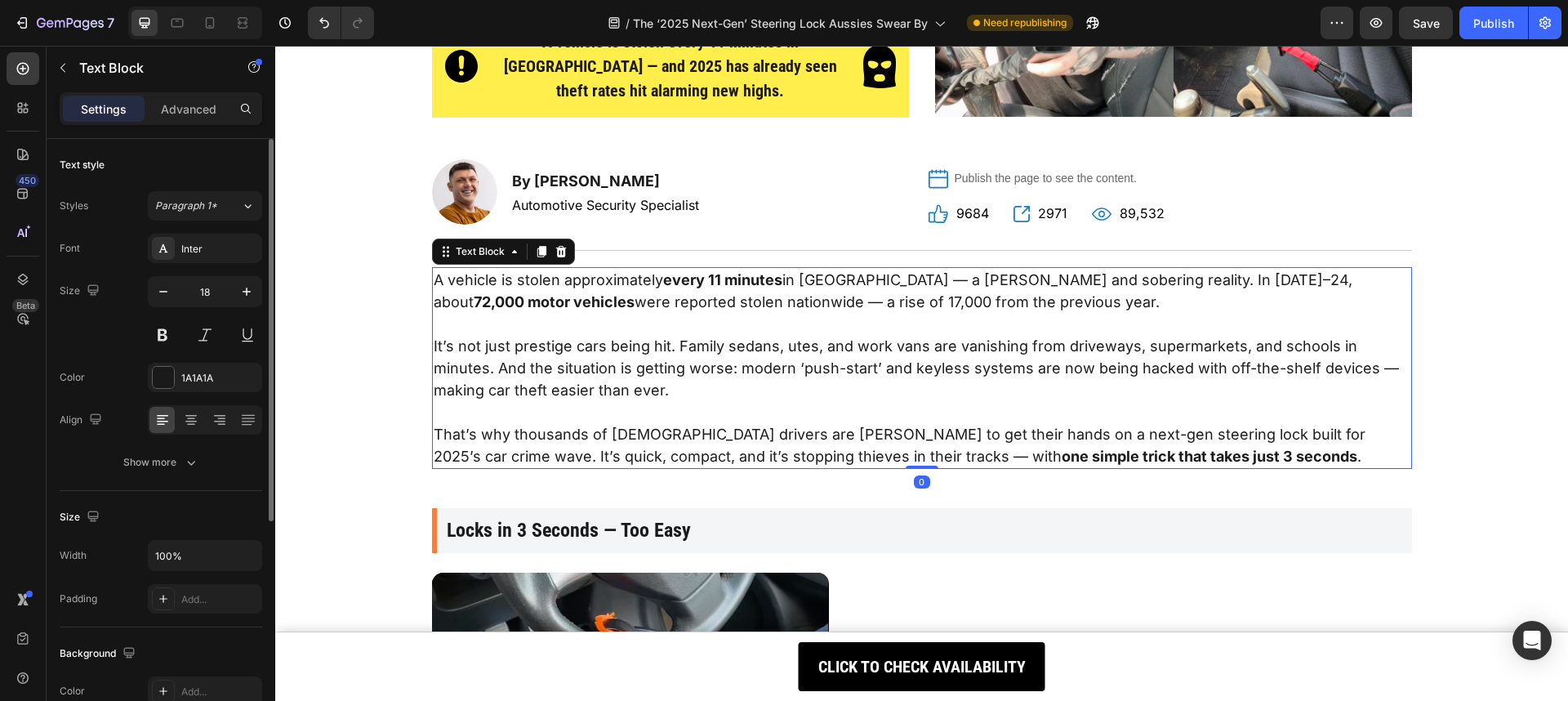
click at [726, 361] on p "It’s not just prestige cars being hit. Family sedans, utes, and work vans are v…" at bounding box center [921, 368] width 977 height 66
click at [605, 380] on p "It’s not just prestige cars being hit. Family sedans, utes, and work vans are v…" at bounding box center [921, 368] width 977 height 66
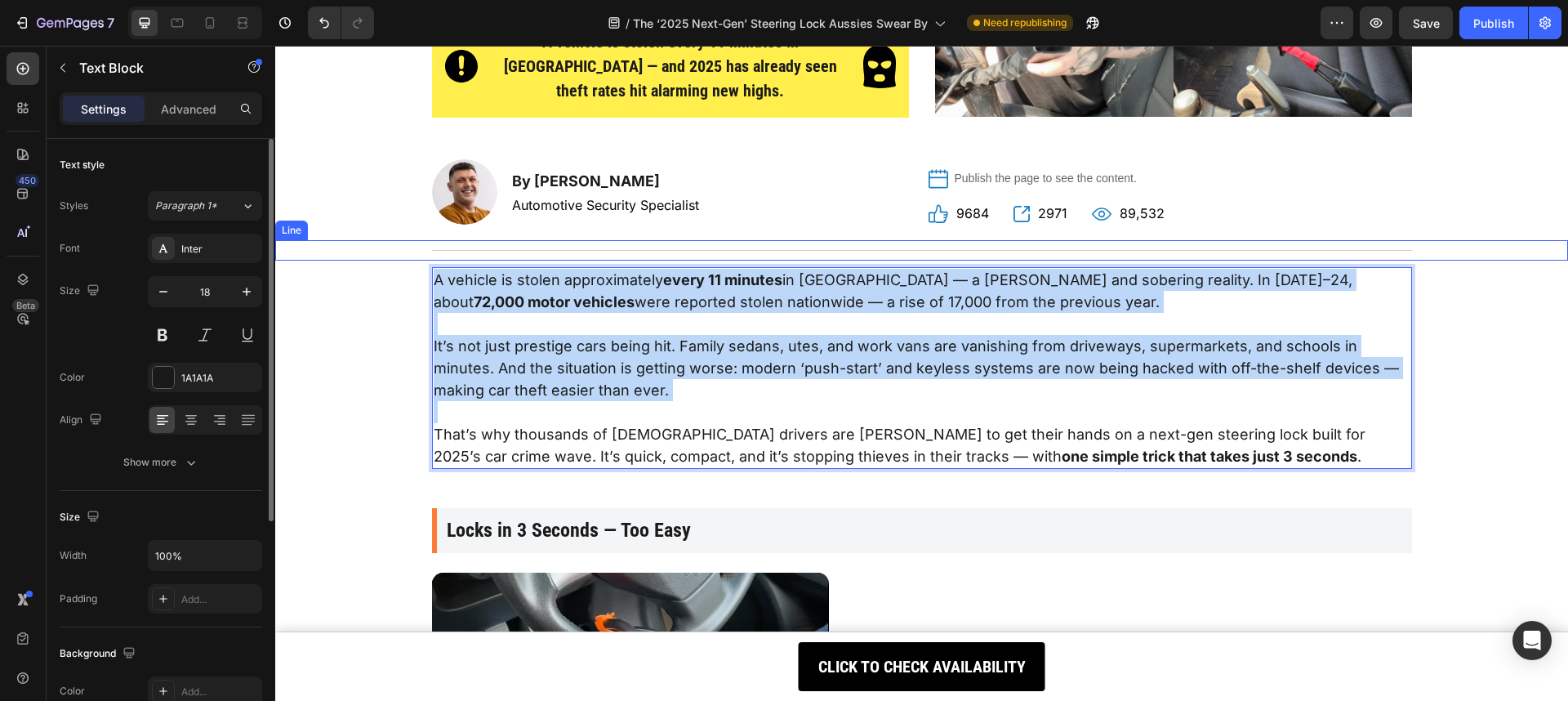
drag, startPoint x: 581, startPoint y: 397, endPoint x: 347, endPoint y: 249, distance: 276.9
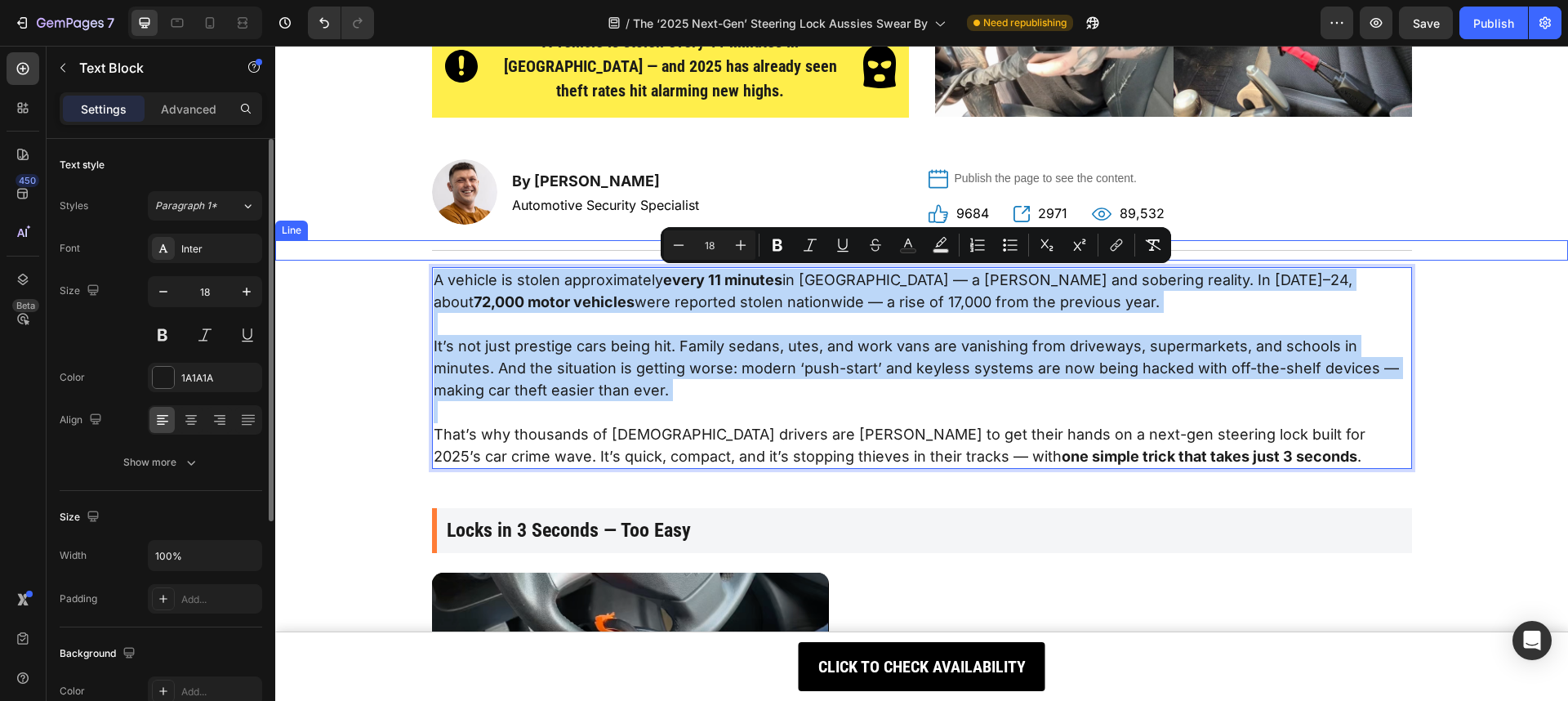
copy div "A vehicle is stolen approximately every 11 minutes in [GEOGRAPHIC_DATA] — a [PE…"
click at [847, 348] on p "It’s not just prestige cars being hit. Family sedans, utes, and work vans are v…" at bounding box center [921, 368] width 977 height 66
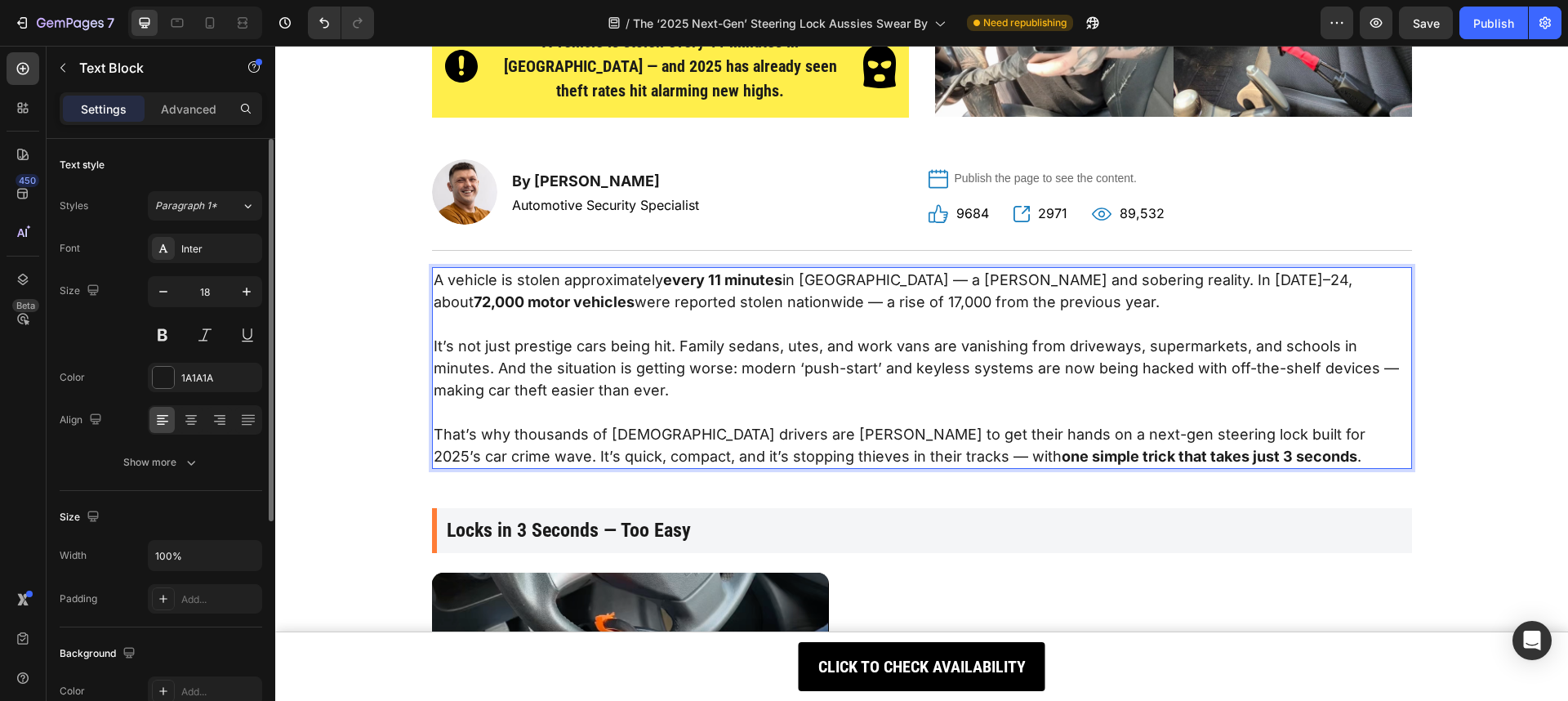
click at [813, 386] on p "It’s not just prestige cars being hit. Family sedans, utes, and work vans are v…" at bounding box center [921, 368] width 977 height 66
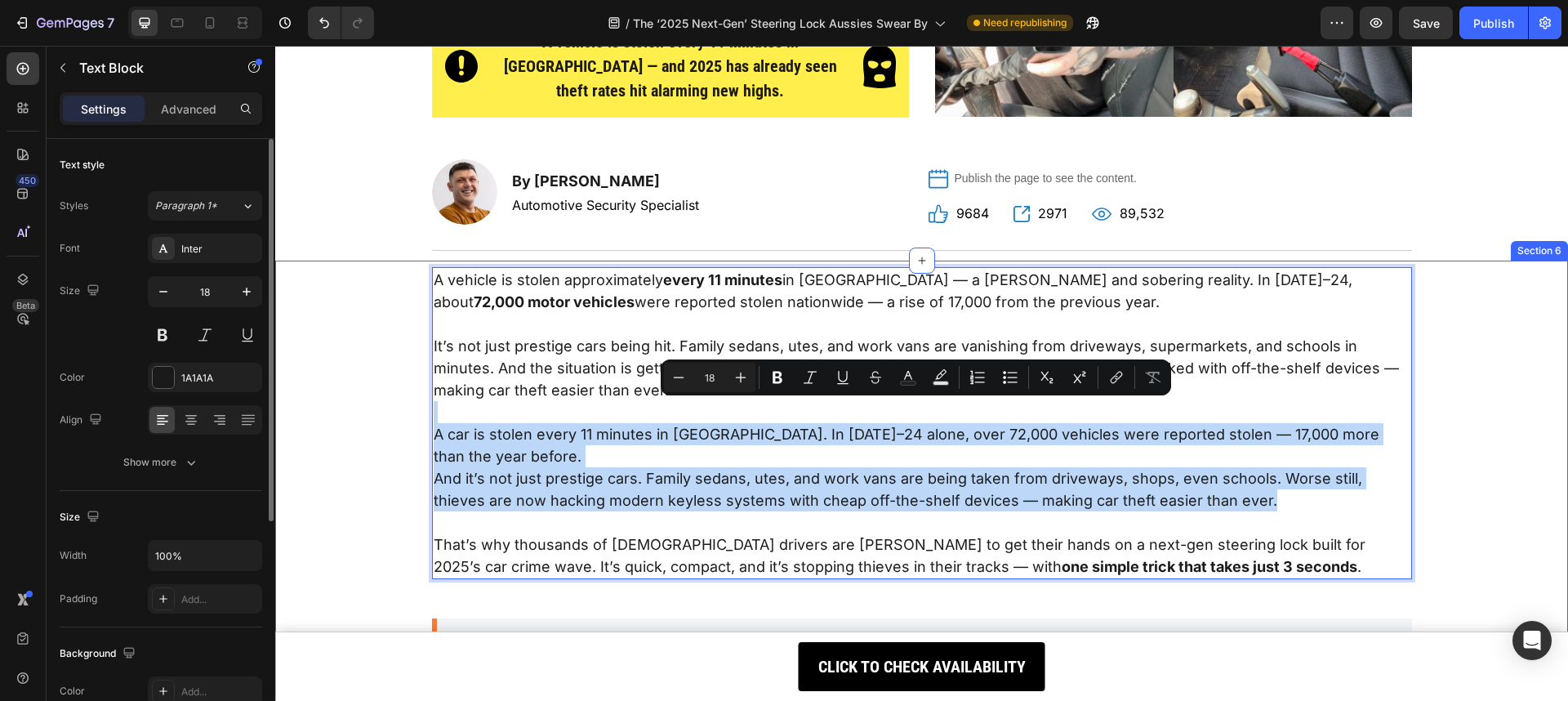
drag, startPoint x: 1246, startPoint y: 500, endPoint x: 376, endPoint y: 419, distance: 873.8
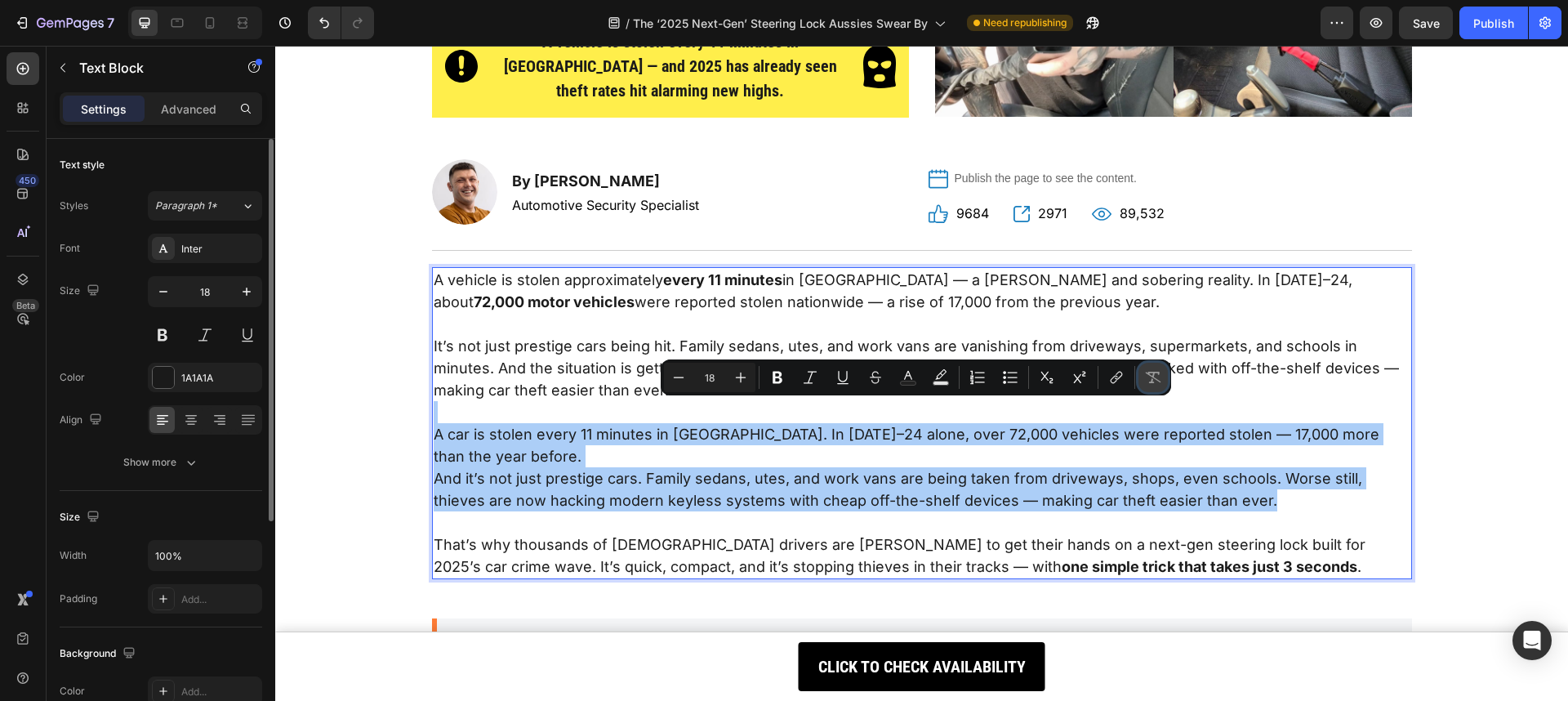
click at [1153, 379] on icon "Editor contextual toolbar" at bounding box center [1152, 377] width 16 height 16
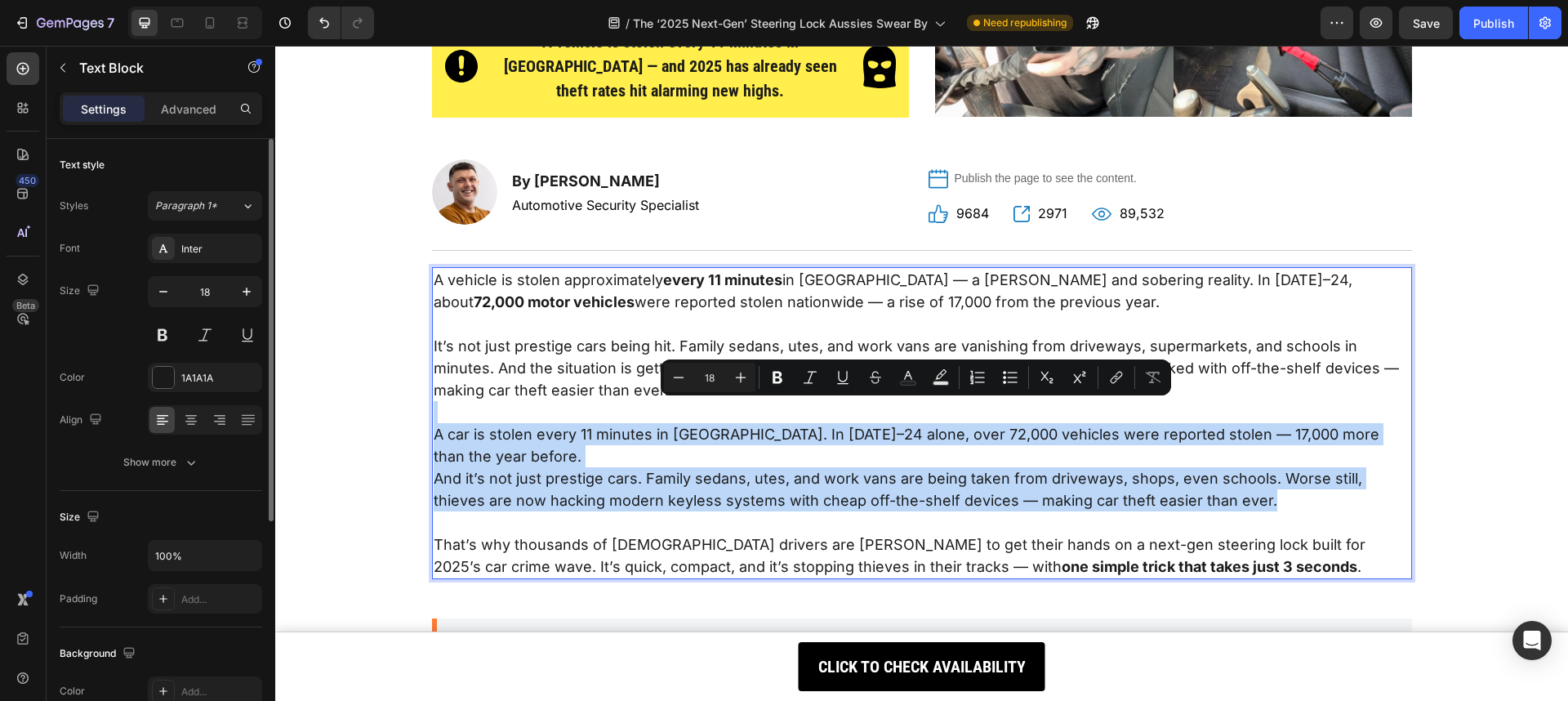
click at [775, 456] on p "A car is stolen every 11 minutes in [GEOGRAPHIC_DATA]. In [DATE]–24 alone, over…" at bounding box center [921, 445] width 977 height 44
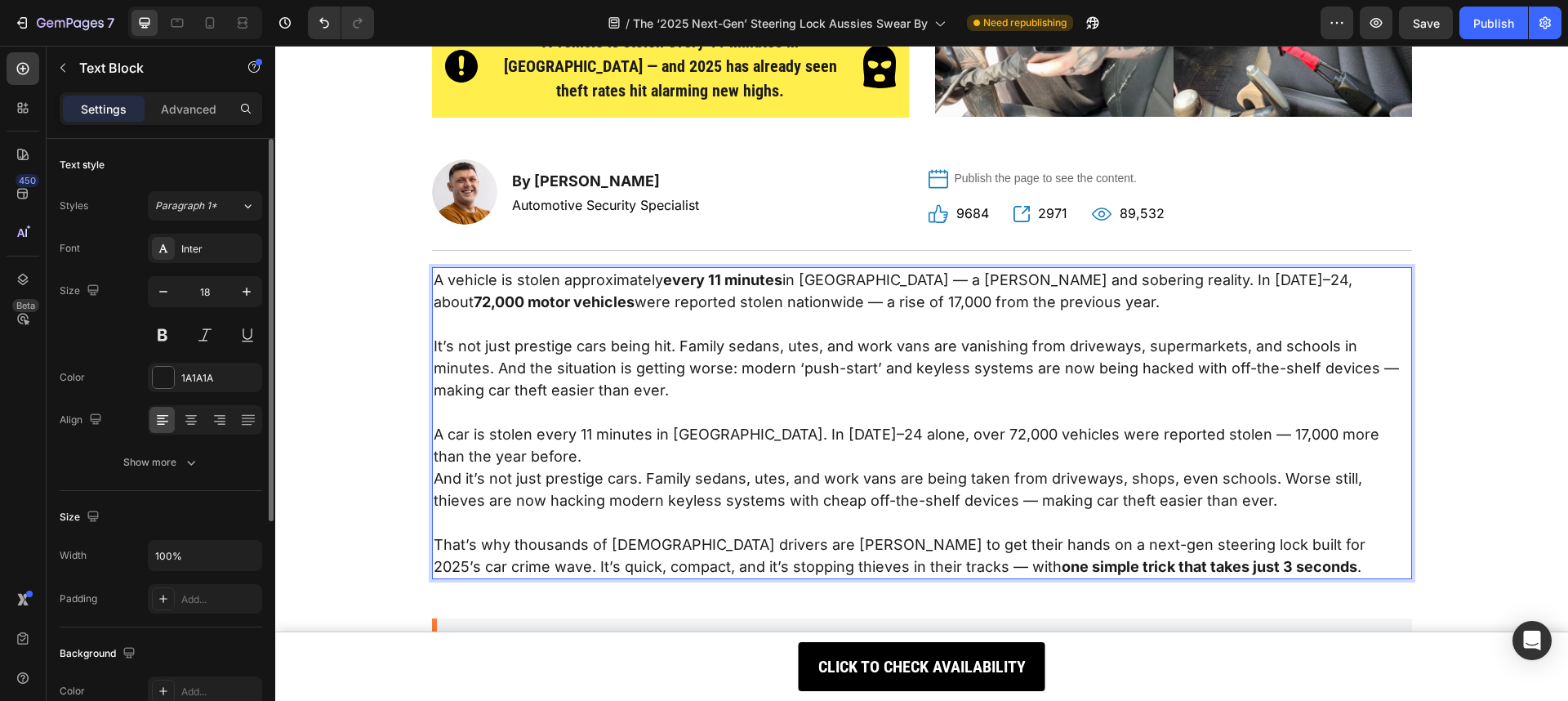
click at [615, 441] on p "A car is stolen every 11 minutes in [GEOGRAPHIC_DATA]. In [DATE]–24 alone, over…" at bounding box center [921, 445] width 977 height 44
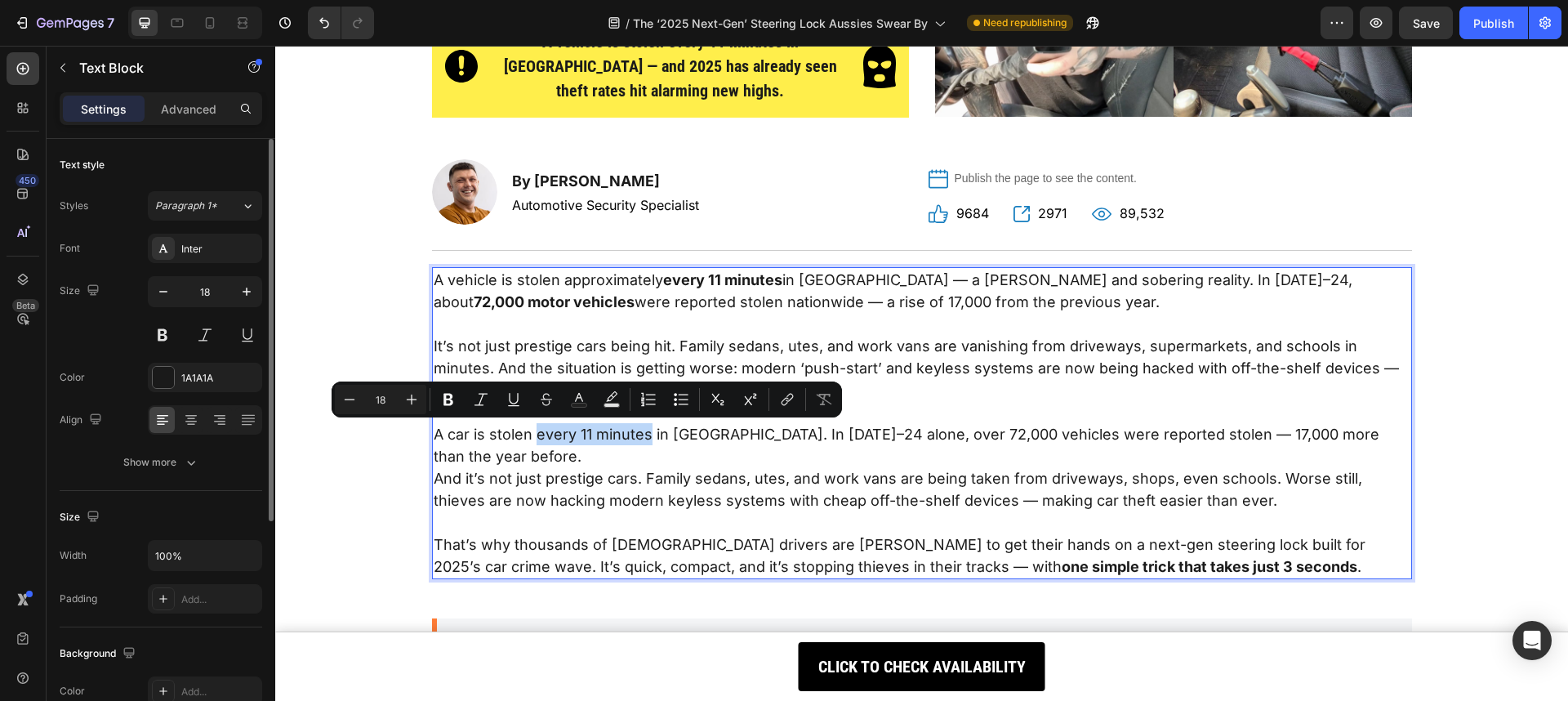
drag, startPoint x: 531, startPoint y: 432, endPoint x: 641, endPoint y: 432, distance: 110.0
click at [641, 432] on p "A car is stolen every 11 minutes in [GEOGRAPHIC_DATA]. In [DATE]–24 alone, over…" at bounding box center [921, 445] width 977 height 44
click at [453, 400] on icon "Editor contextual toolbar" at bounding box center [448, 399] width 16 height 16
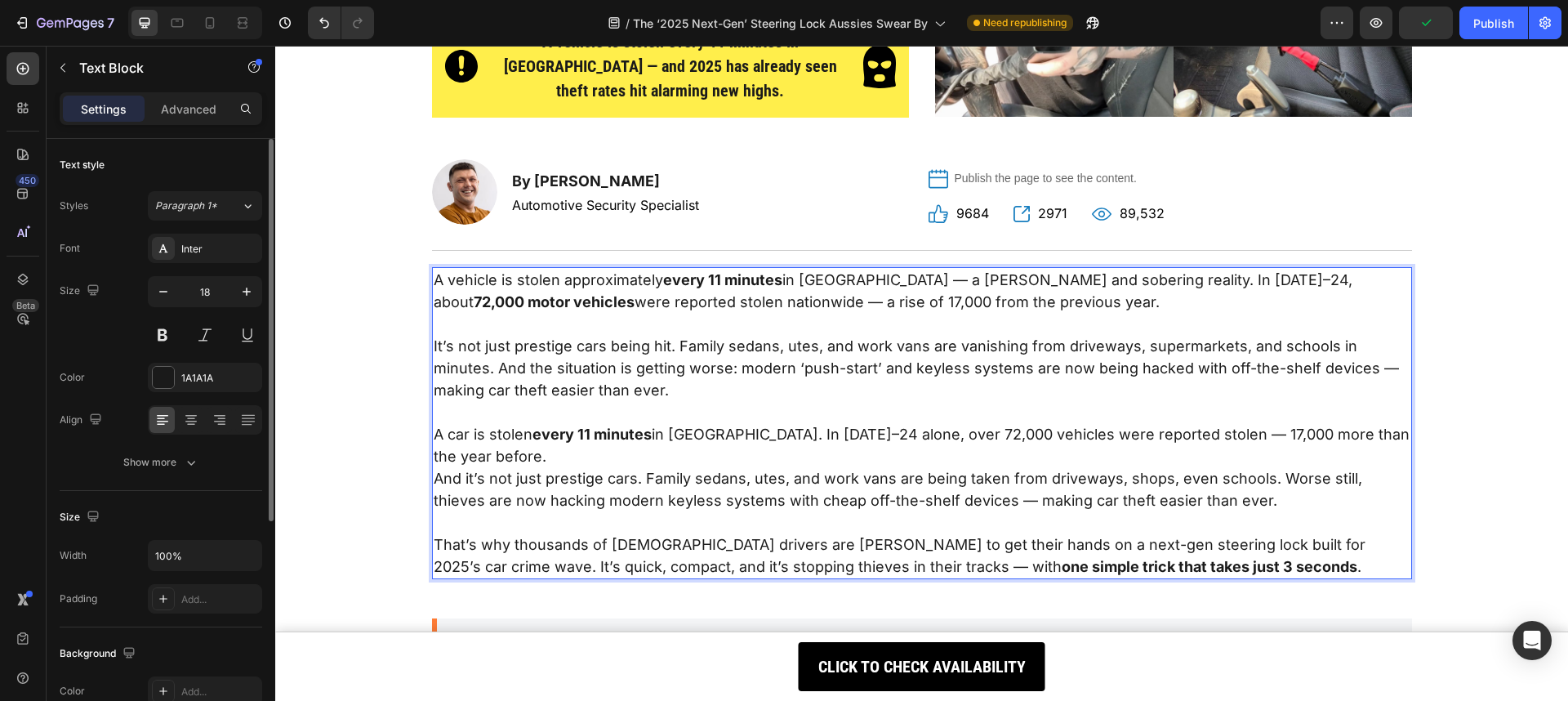
click at [700, 452] on p "A car is stolen every 11 minutes in [GEOGRAPHIC_DATA]. In [DATE]–24 alone, over…" at bounding box center [921, 445] width 977 height 44
drag, startPoint x: 900, startPoint y: 435, endPoint x: 1157, endPoint y: 433, distance: 257.0
click at [1157, 433] on p "A car is stolen every 11 minutes in [GEOGRAPHIC_DATA]. In [DATE]–24 alone, over…" at bounding box center [921, 445] width 977 height 44
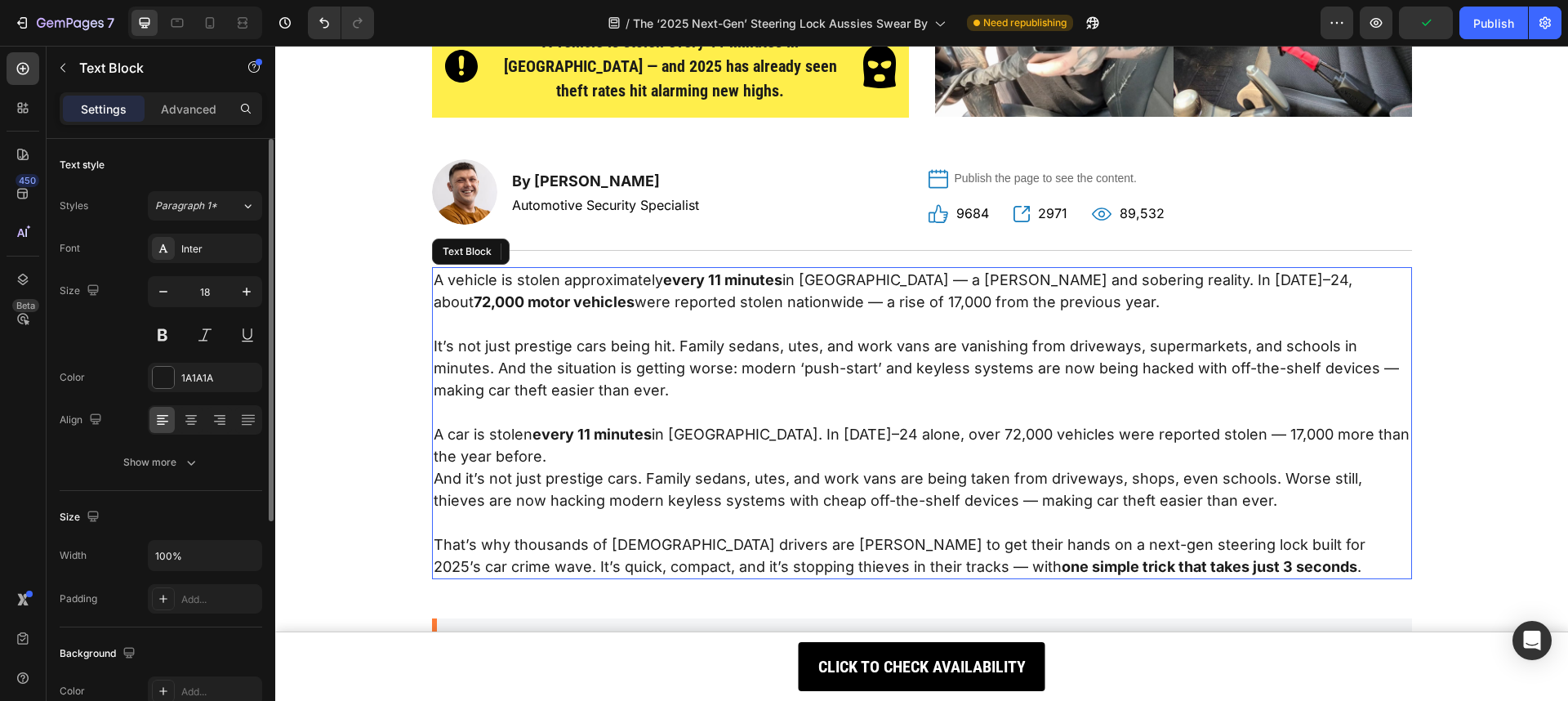
click at [1147, 442] on p "A car is stolen every 11 minutes in [GEOGRAPHIC_DATA]. In [DATE]–24 alone, over…" at bounding box center [921, 445] width 977 height 44
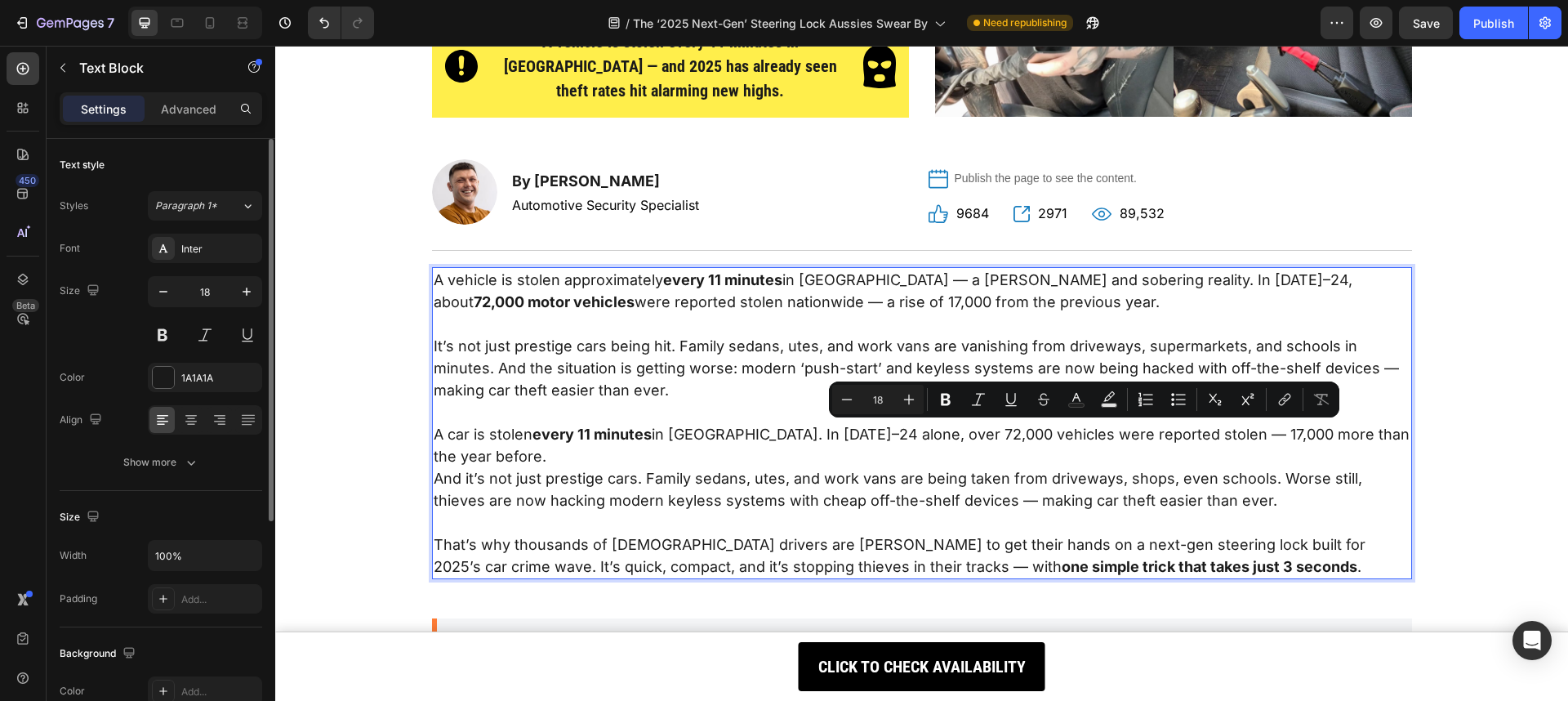
click at [1001, 443] on p "A car is stolen every 11 minutes in [GEOGRAPHIC_DATA]. In [DATE]–24 alone, over…" at bounding box center [921, 445] width 977 height 44
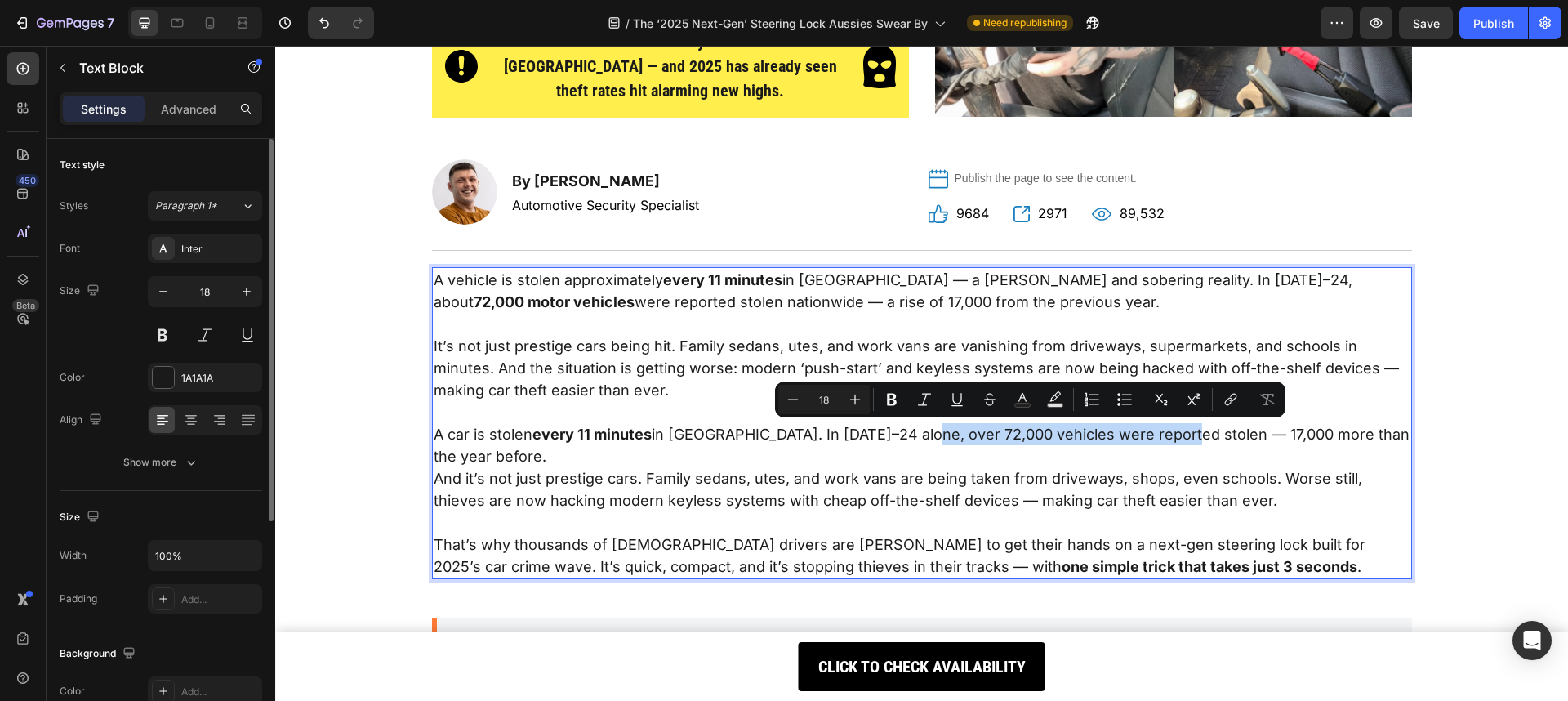
drag, startPoint x: 903, startPoint y: 434, endPoint x: 1159, endPoint y: 438, distance: 256.0
click at [1159, 438] on p "A car is stolen every 11 minutes in [GEOGRAPHIC_DATA]. In [DATE]–24 alone, over…" at bounding box center [921, 445] width 977 height 44
click at [893, 397] on icon "Editor contextual toolbar" at bounding box center [892, 400] width 10 height 13
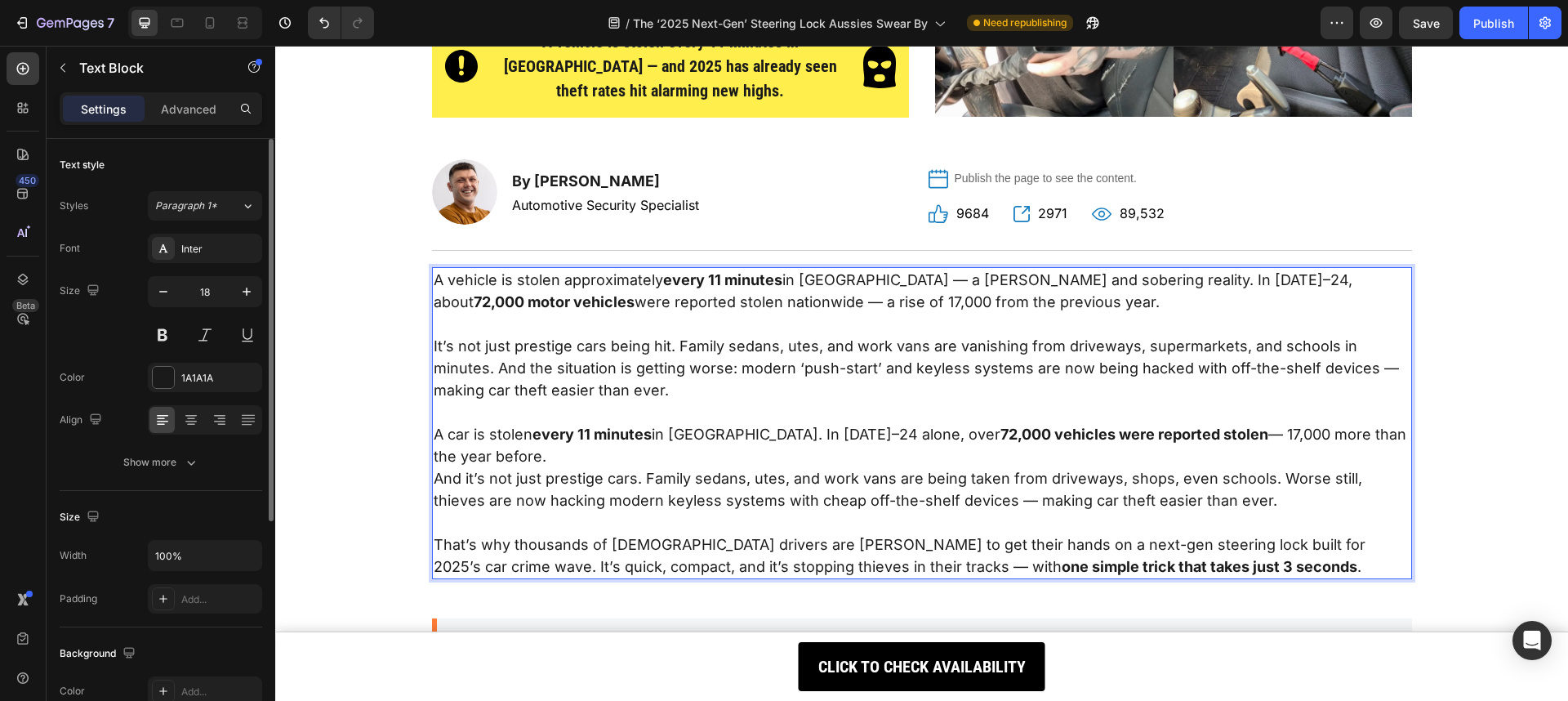
click at [898, 459] on p "A car is stolen every 11 minutes in [GEOGRAPHIC_DATA]. In [DATE]–24 alone, over…" at bounding box center [921, 445] width 977 height 44
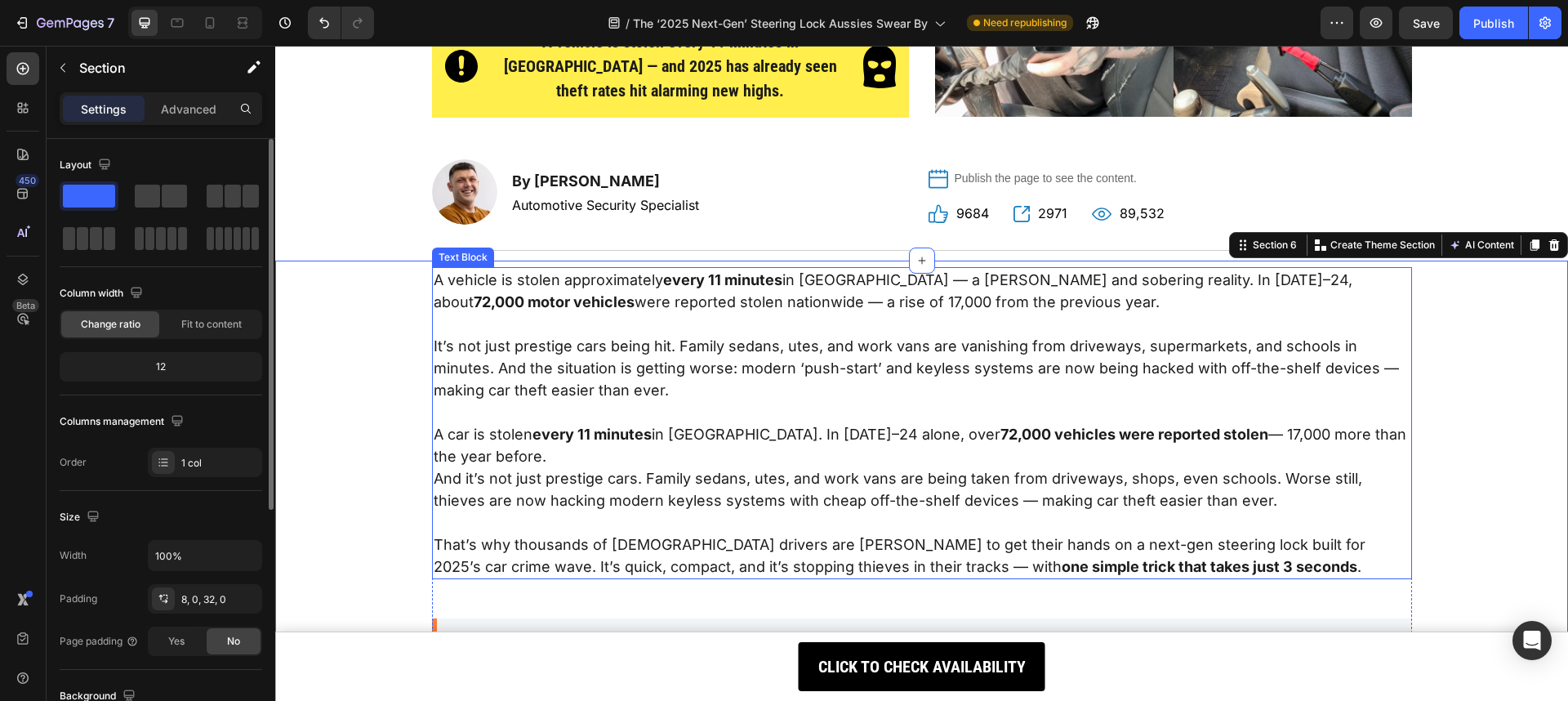
click at [622, 455] on p "A car is stolen every 11 minutes in [GEOGRAPHIC_DATA]. In [DATE]–24 alone, over…" at bounding box center [921, 445] width 977 height 44
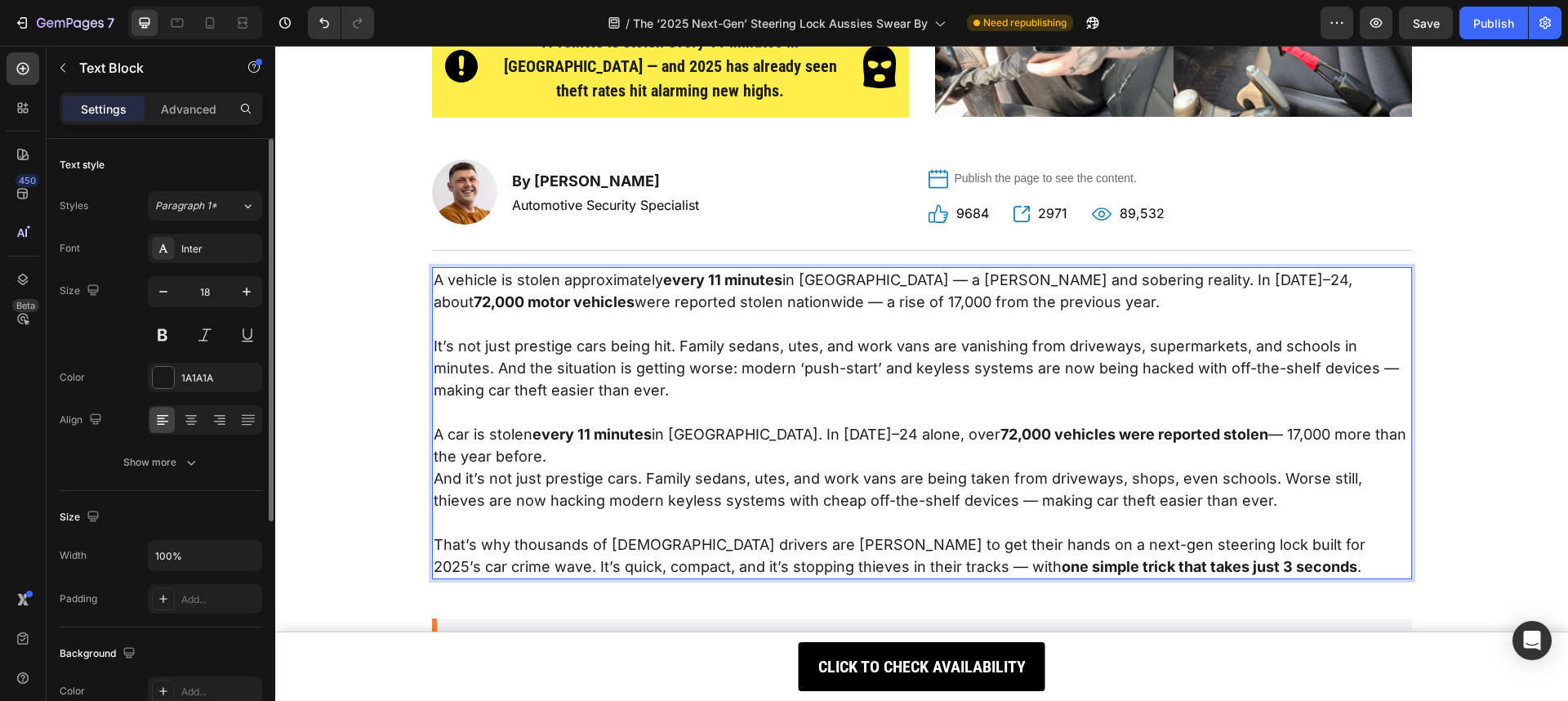
click at [625, 449] on p "A car is stolen every 11 minutes in [GEOGRAPHIC_DATA]. In [DATE]–24 alone, over…" at bounding box center [921, 445] width 977 height 44
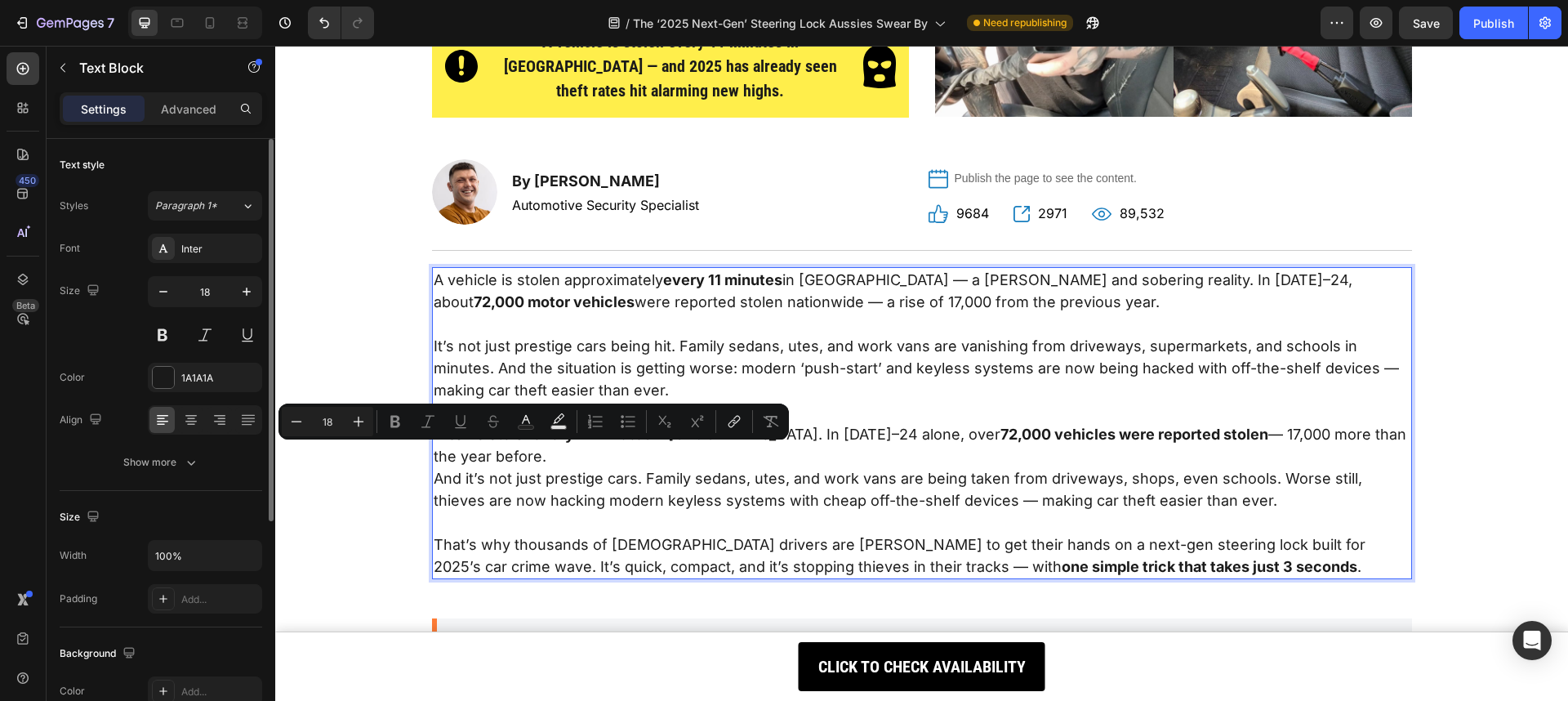
click at [613, 456] on p "A car is stolen every 11 minutes in [GEOGRAPHIC_DATA]. In [DATE]–24 alone, over…" at bounding box center [921, 445] width 977 height 44
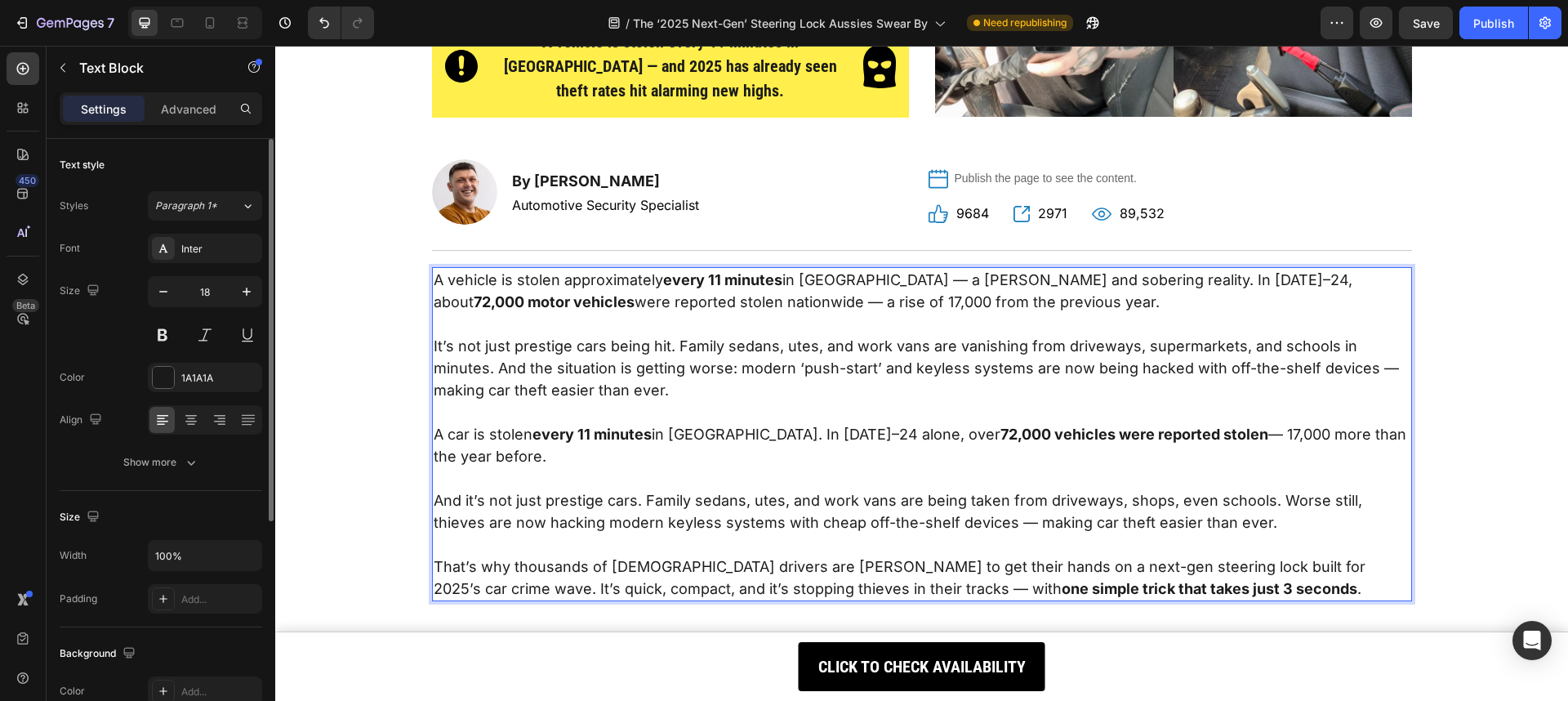
click at [618, 373] on p "It’s not just prestige cars being hit. Family sedans, utes, and work vans are v…" at bounding box center [921, 368] width 977 height 66
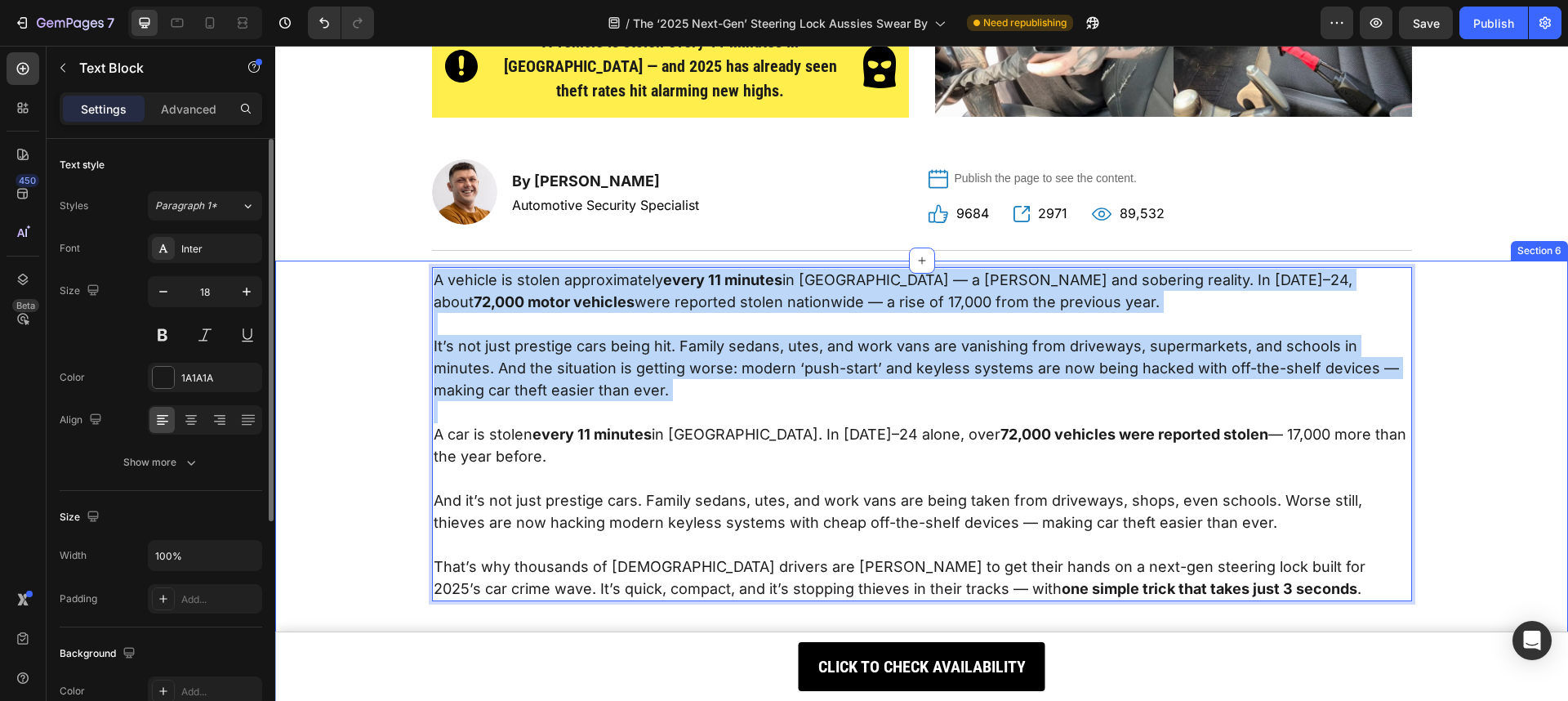
drag, startPoint x: 428, startPoint y: 433, endPoint x: 398, endPoint y: 282, distance: 154.0
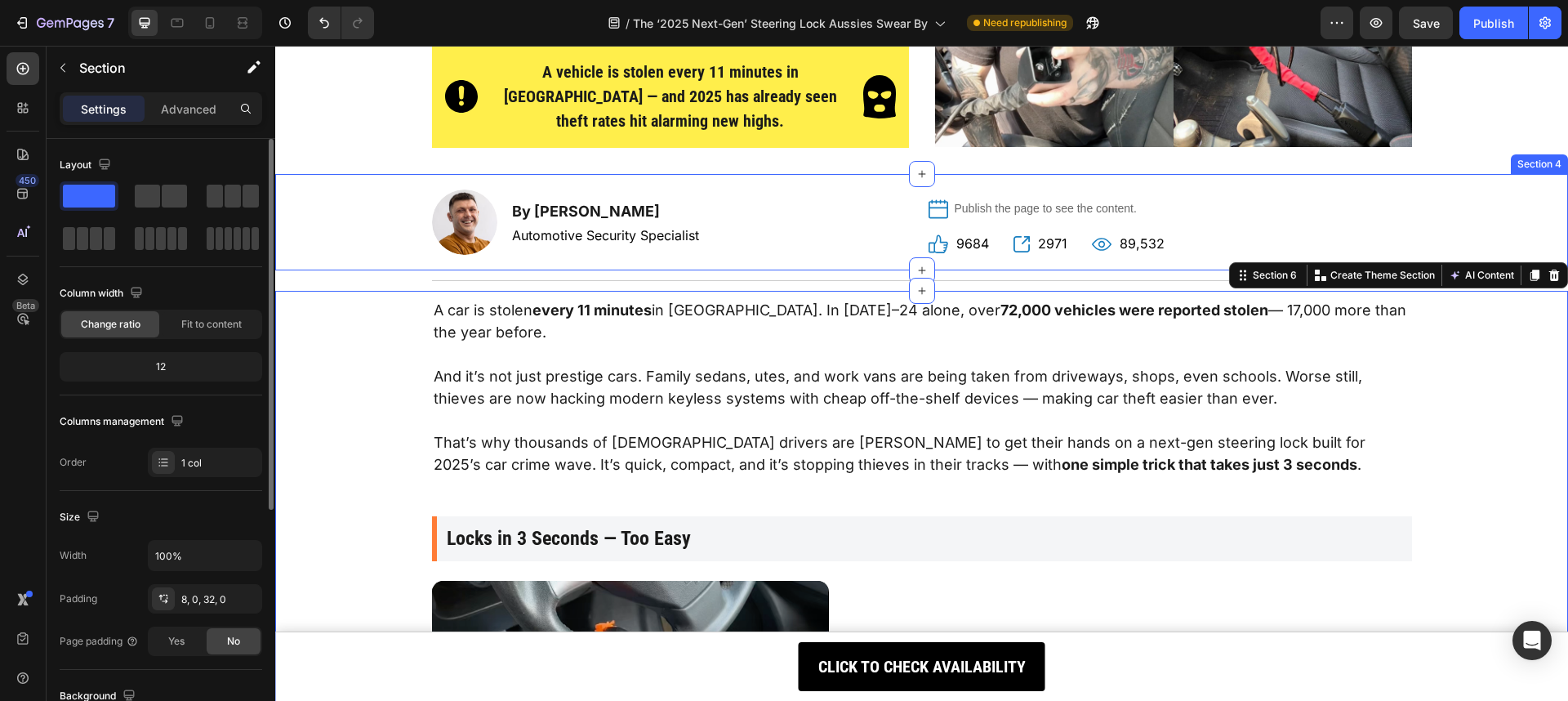
scroll to position [115, 0]
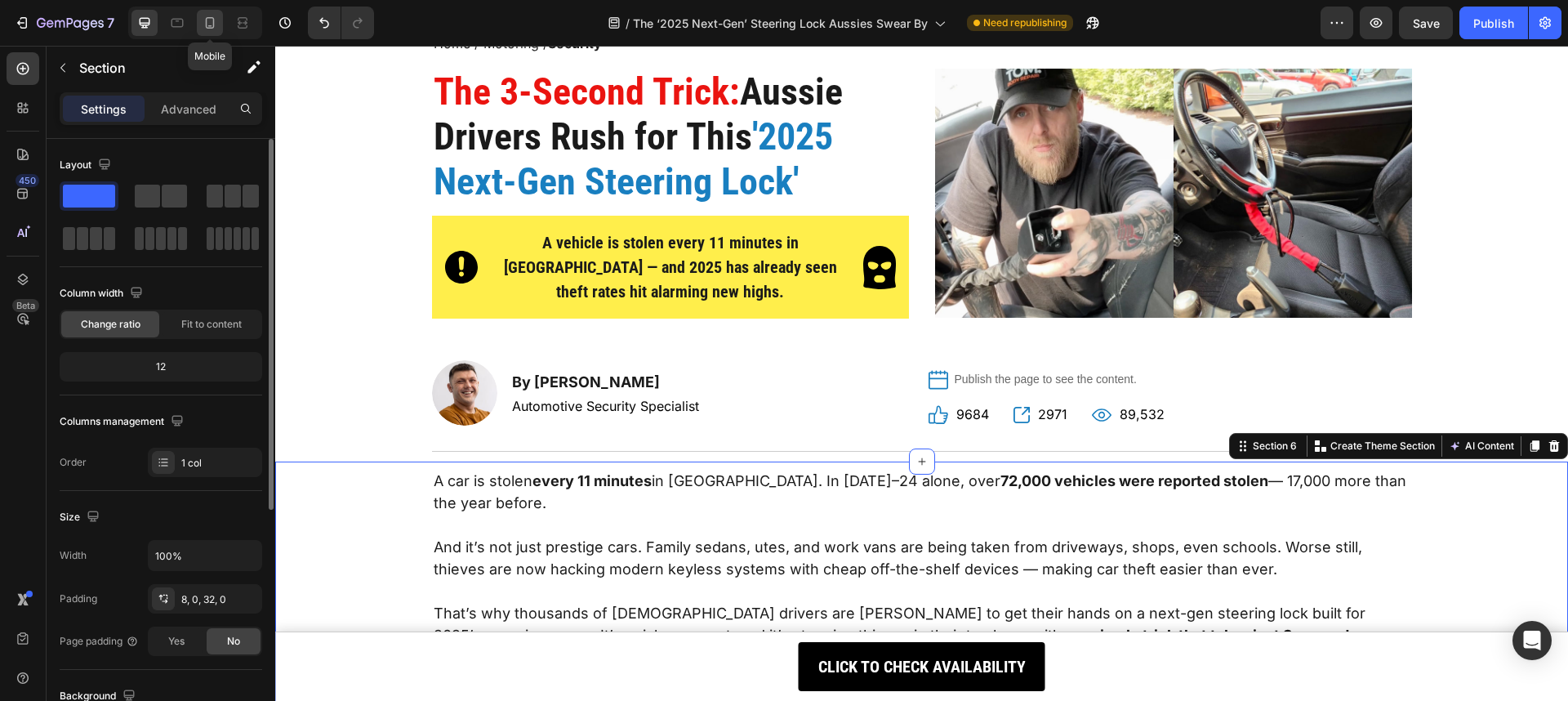
click at [206, 24] on icon at bounding box center [210, 23] width 9 height 12
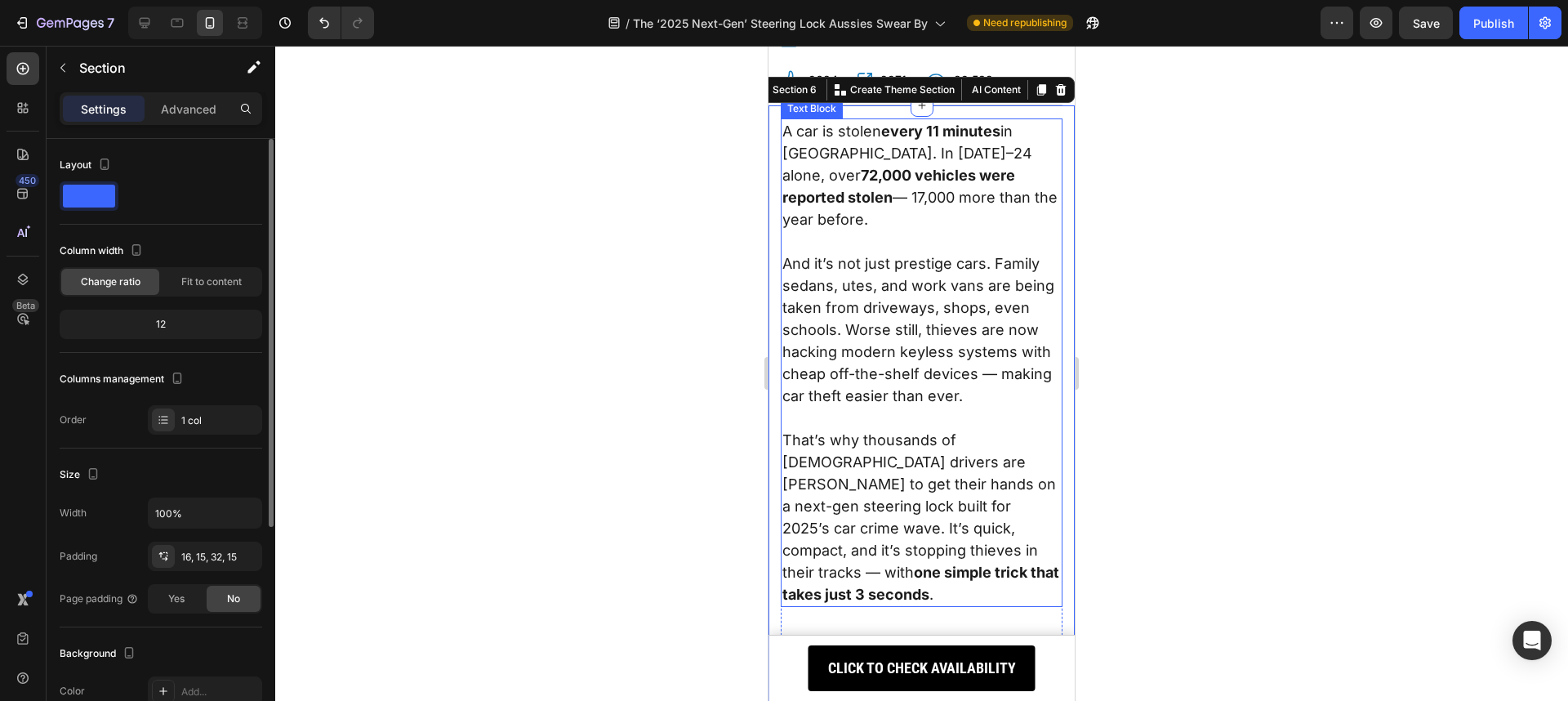
scroll to position [608, 0]
click at [1192, 259] on div at bounding box center [921, 373] width 1292 height 655
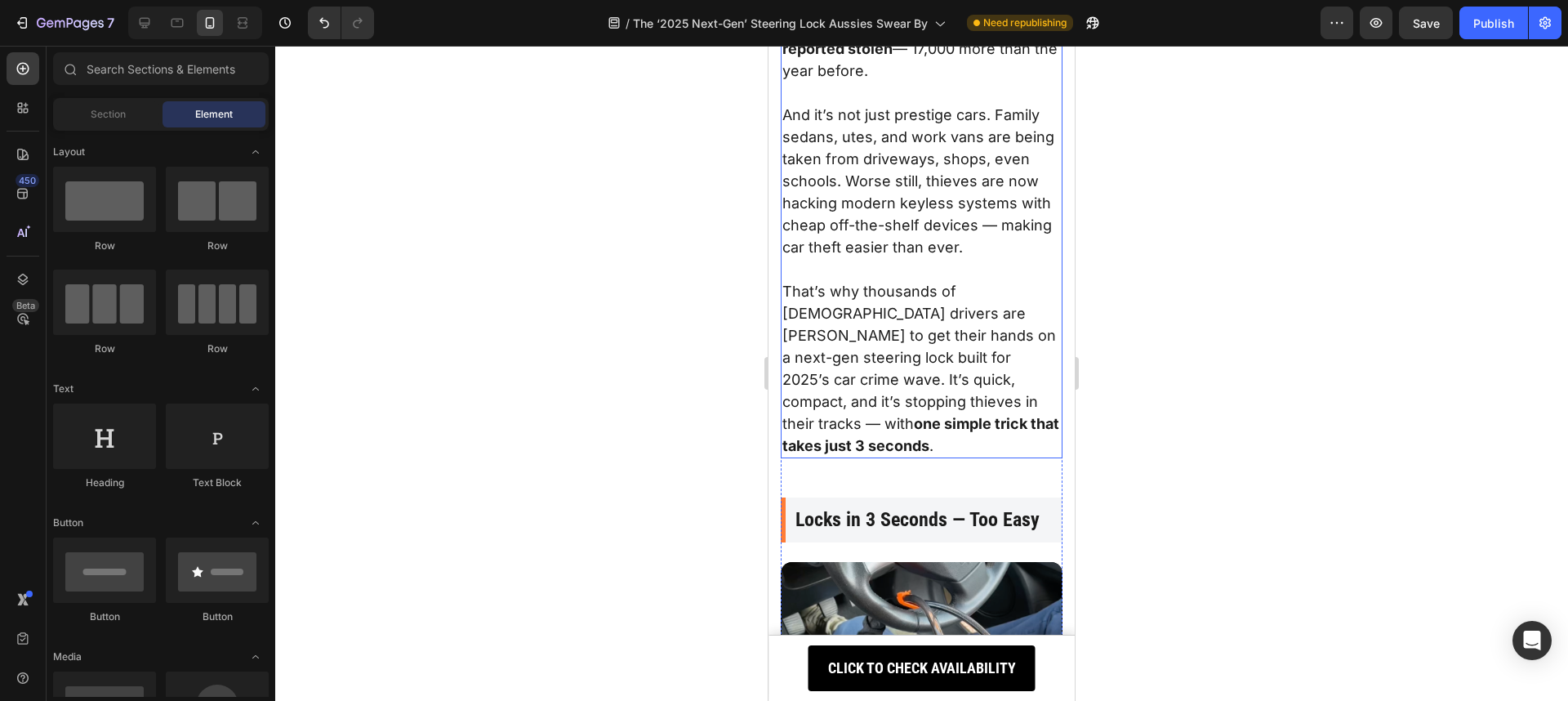
scroll to position [665, 0]
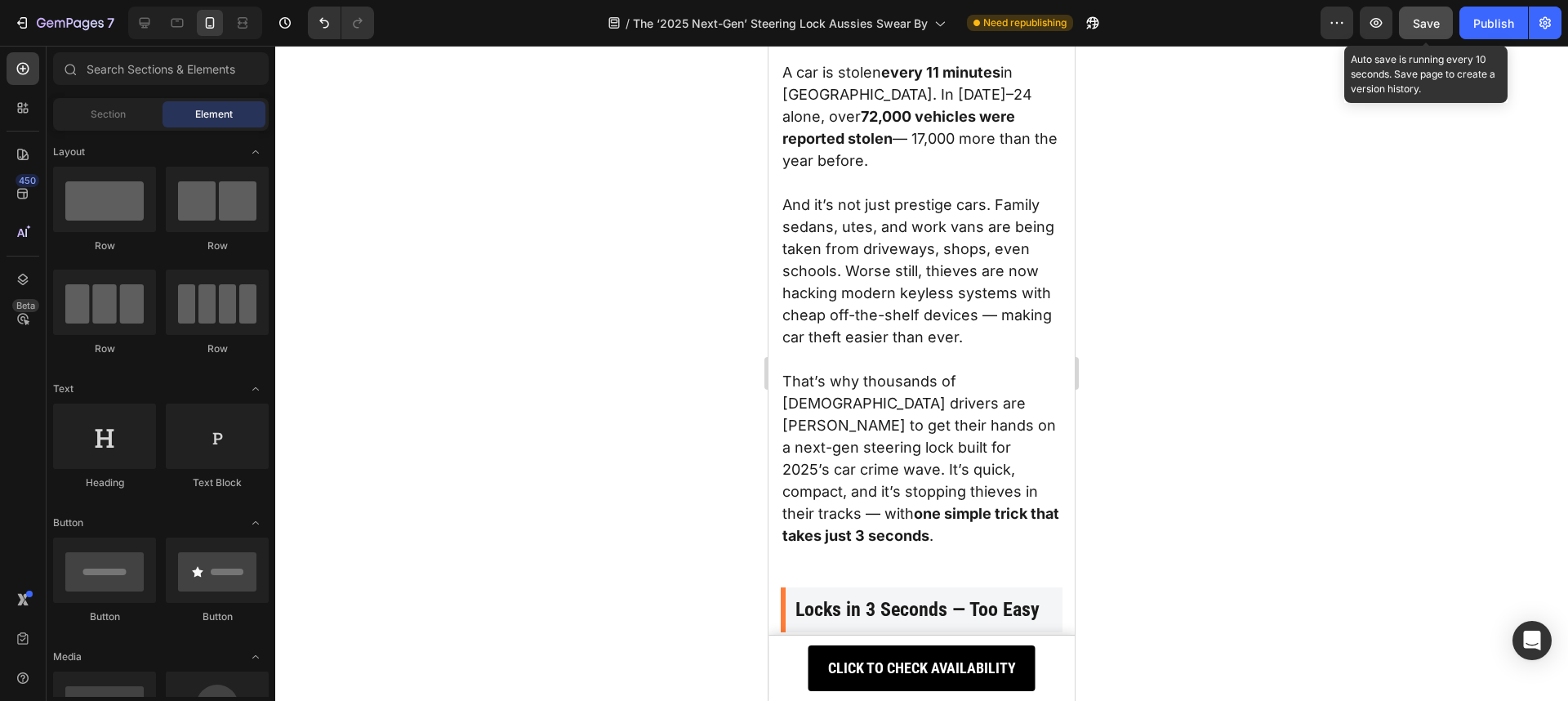
click at [1422, 33] on button "Save" at bounding box center [1426, 23] width 54 height 33
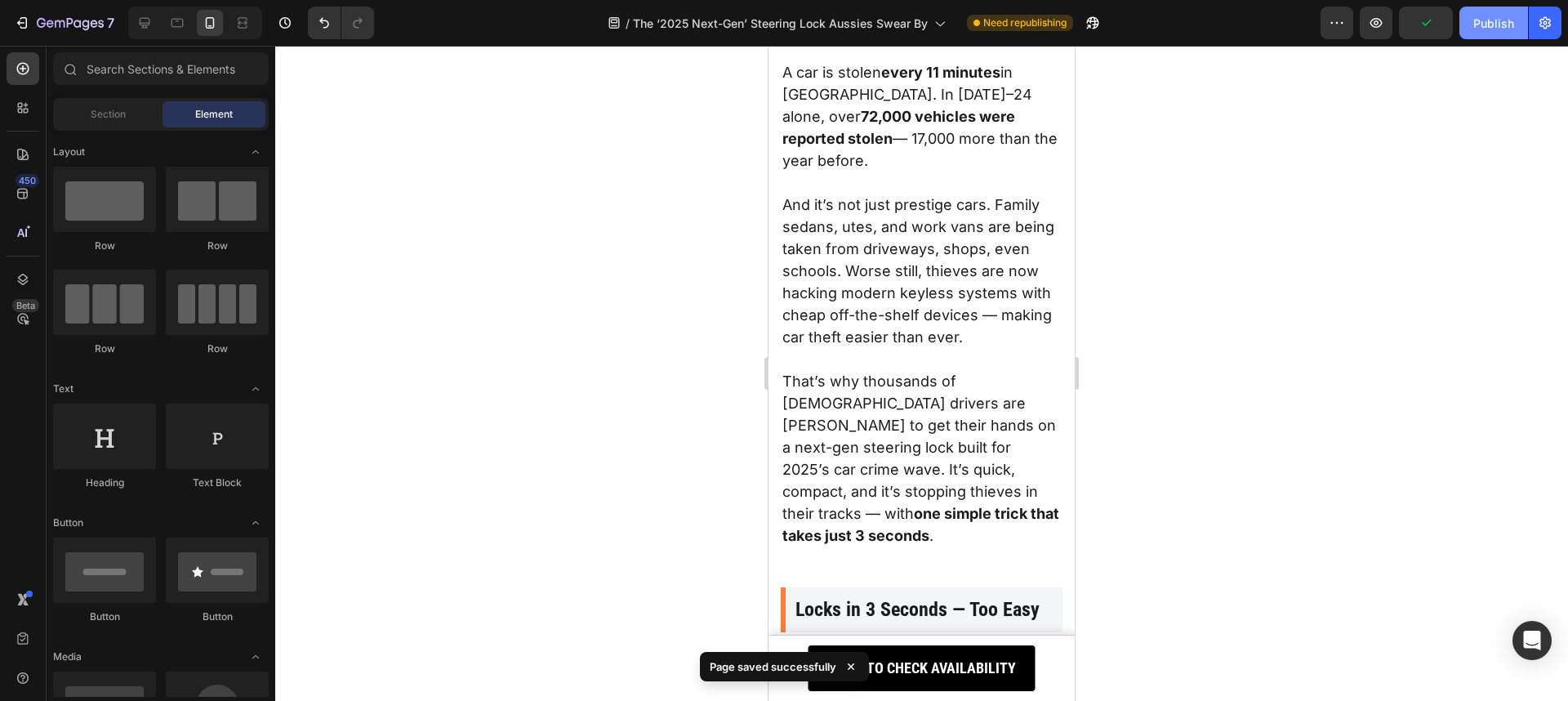
click at [1498, 35] on button "Publish" at bounding box center [1494, 23] width 69 height 33
click at [146, 22] on icon at bounding box center [144, 22] width 16 height 16
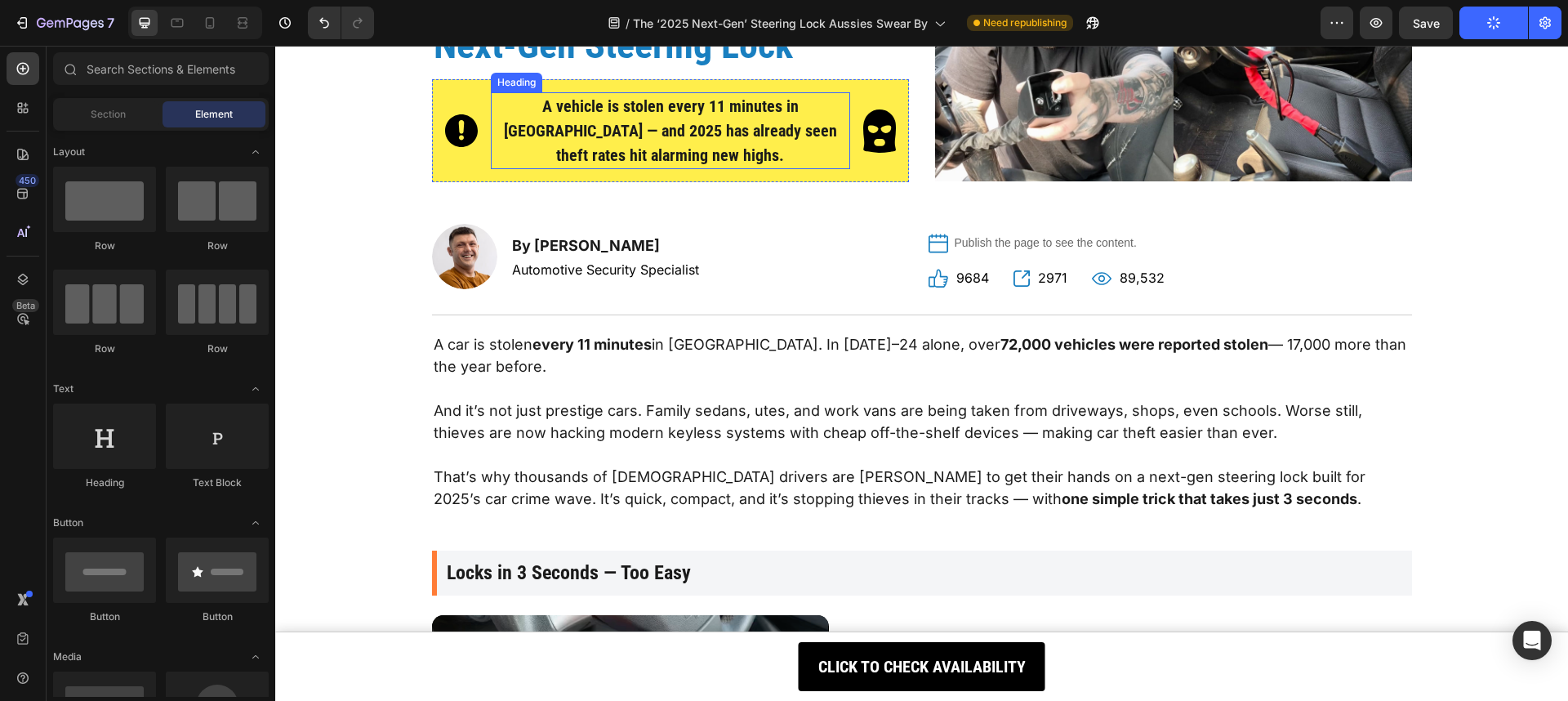
scroll to position [217, 0]
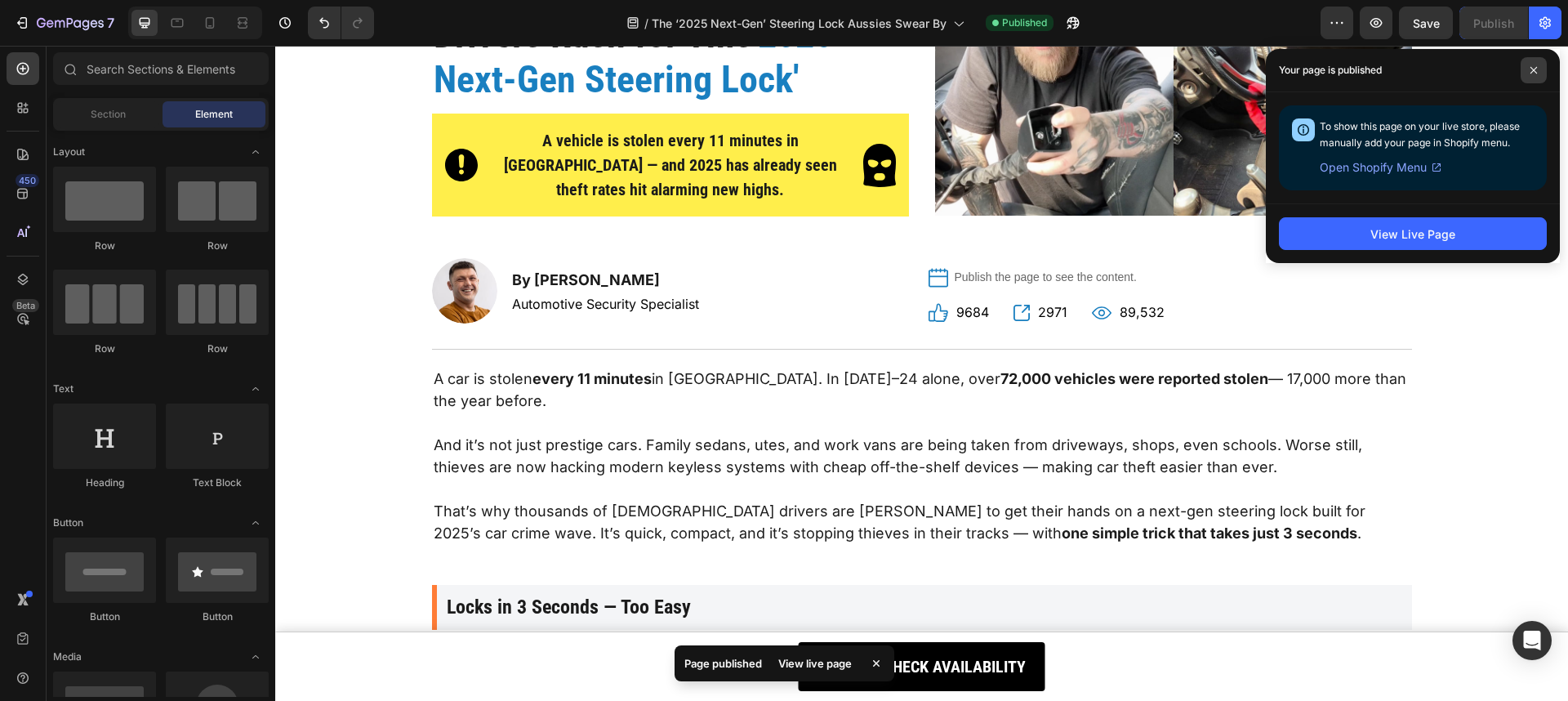
click at [1538, 66] on span at bounding box center [1533, 70] width 26 height 26
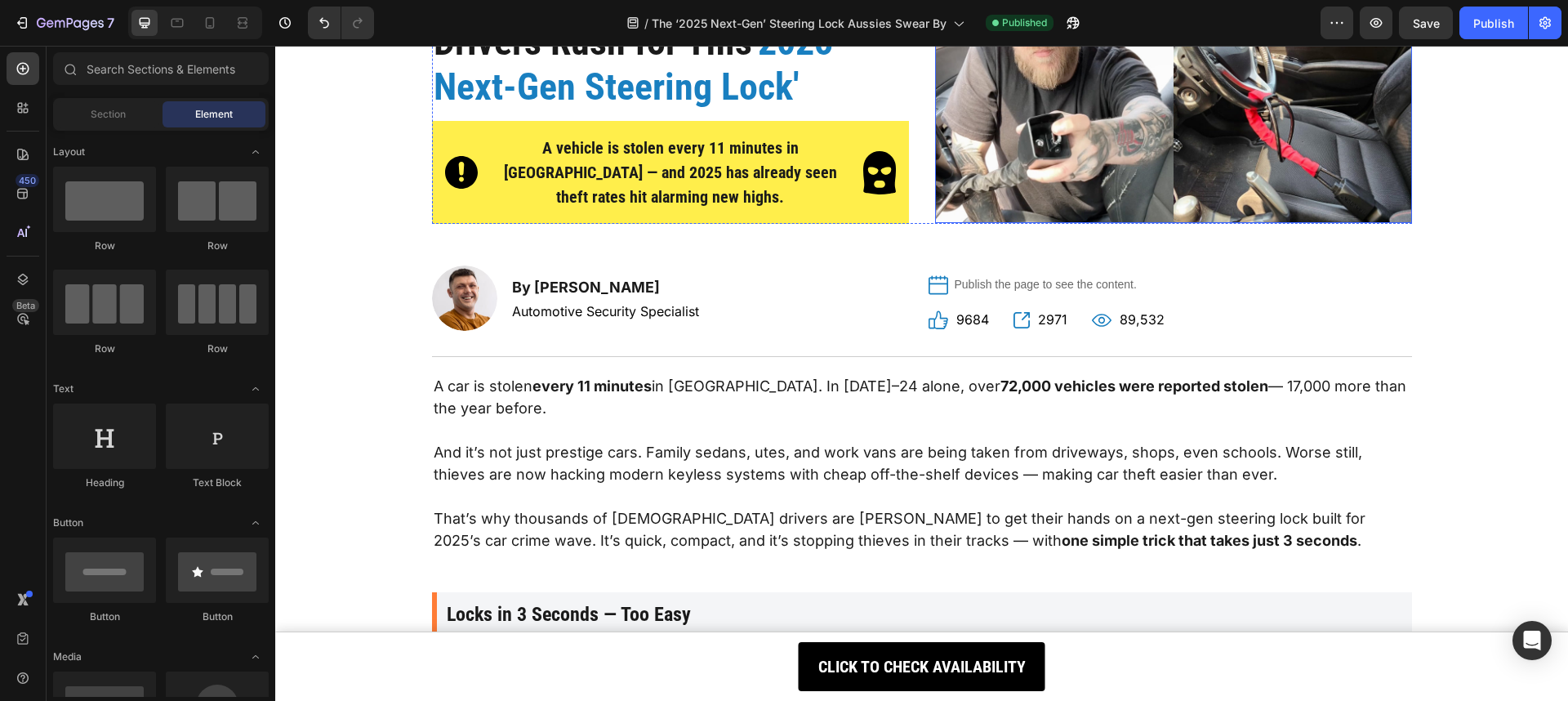
scroll to position [24, 0]
